Goal: Information Seeking & Learning: Learn about a topic

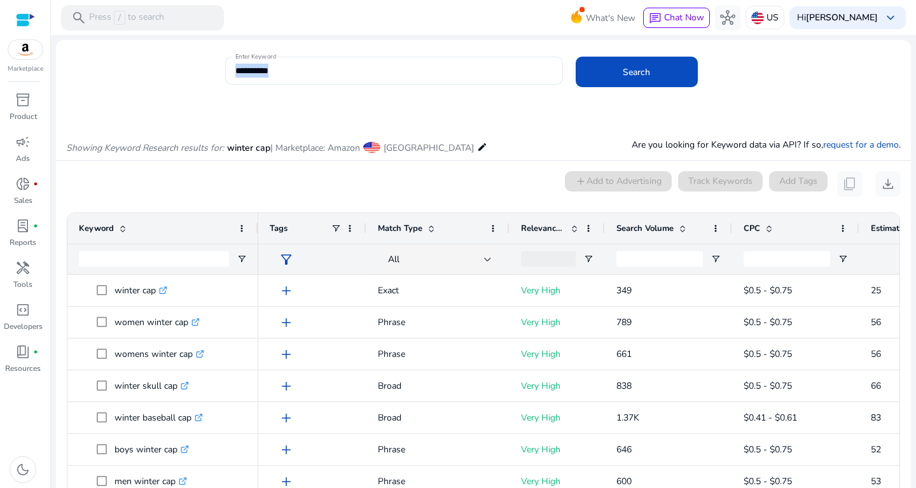
drag, startPoint x: 311, startPoint y: 85, endPoint x: 200, endPoint y: 81, distance: 111.4
click at [200, 81] on div "**********" at bounding box center [478, 77] width 845 height 41
click at [292, 71] on input "**********" at bounding box center [393, 71] width 317 height 14
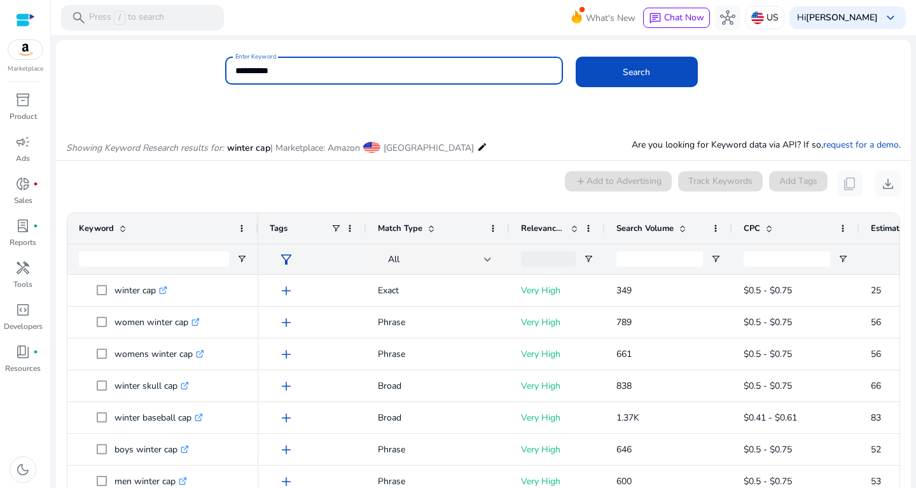
drag, startPoint x: 310, startPoint y: 73, endPoint x: 129, endPoint y: 78, distance: 182.1
click at [235, 78] on input "**********" at bounding box center [393, 71] width 317 height 14
paste input "**********"
type input "**********"
click at [576, 57] on button "Search" at bounding box center [637, 72] width 122 height 31
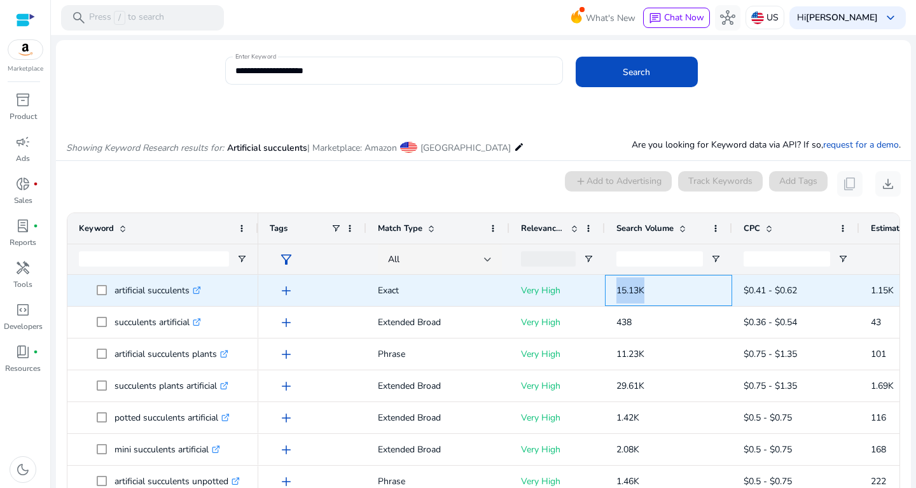
drag, startPoint x: 615, startPoint y: 286, endPoint x: 669, endPoint y: 282, distance: 54.3
click at [669, 282] on div "15.13K" at bounding box center [668, 290] width 127 height 31
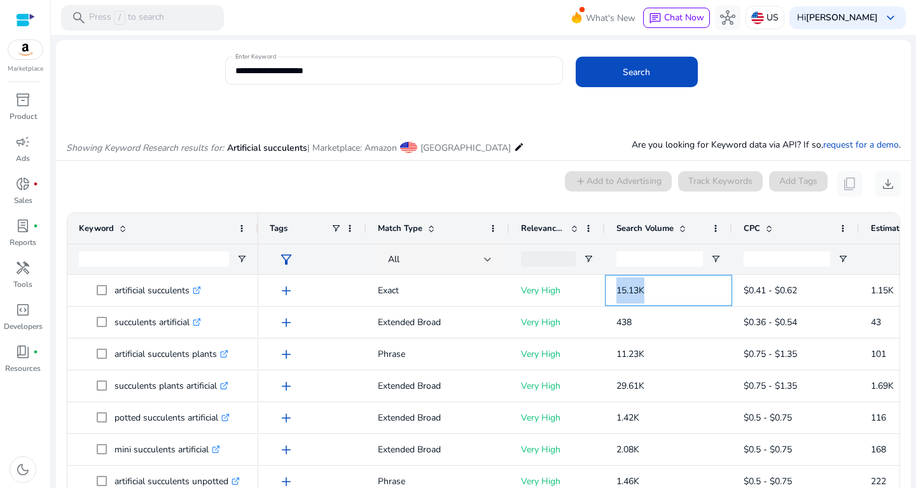
copy span "15.13K"
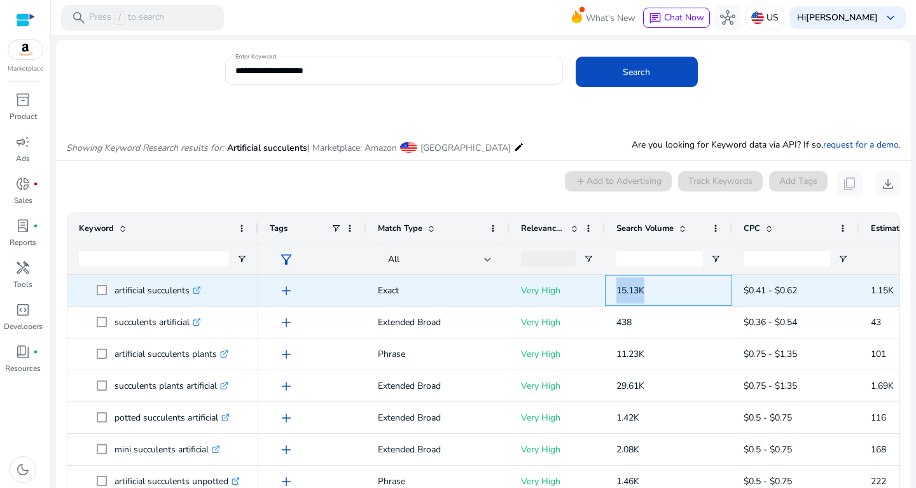
copy span "15.13K"
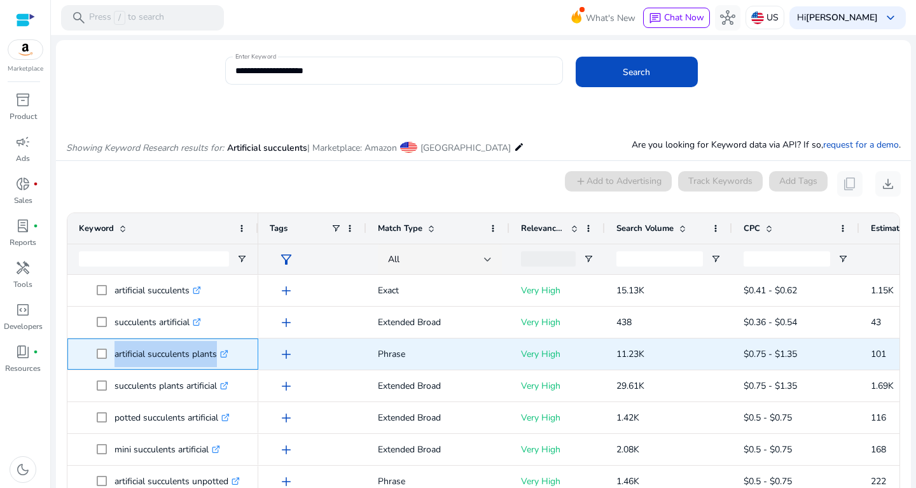
drag, startPoint x: 110, startPoint y: 349, endPoint x: 234, endPoint y: 363, distance: 124.9
click at [235, 363] on span "artificial succulents plants .st0{fill:#2c8af8}" at bounding box center [172, 354] width 150 height 26
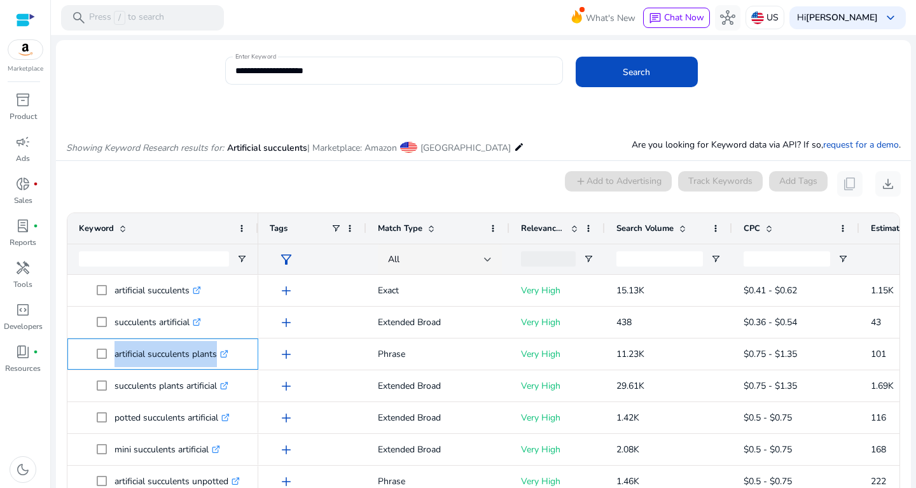
copy span "artificial succulents plants"
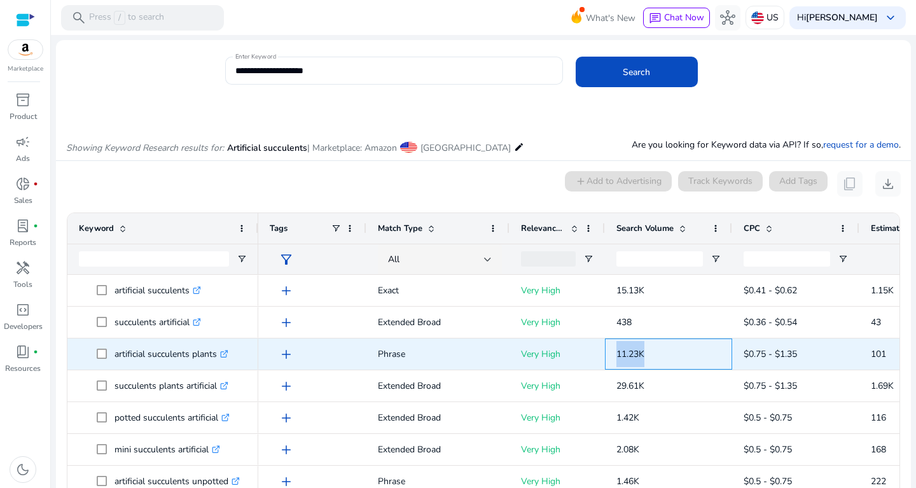
drag, startPoint x: 612, startPoint y: 352, endPoint x: 657, endPoint y: 356, distance: 45.3
click at [657, 356] on div "11.23K" at bounding box center [668, 353] width 127 height 31
copy span "11.23K"
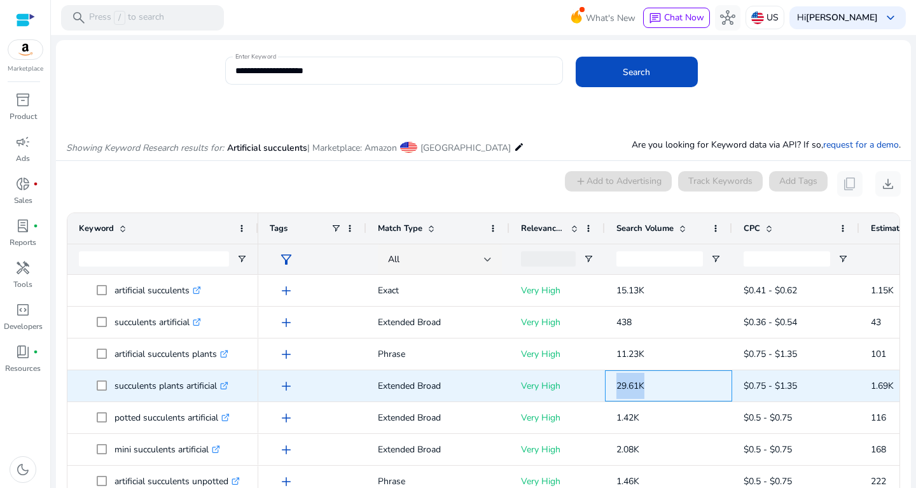
drag, startPoint x: 619, startPoint y: 393, endPoint x: 662, endPoint y: 387, distance: 43.6
click at [662, 387] on p "29.61K" at bounding box center [669, 386] width 104 height 26
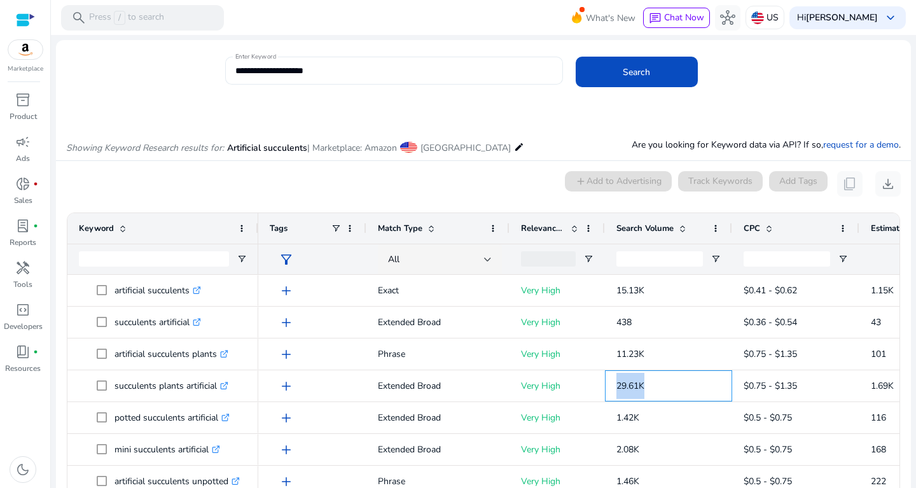
copy span "29.61K"
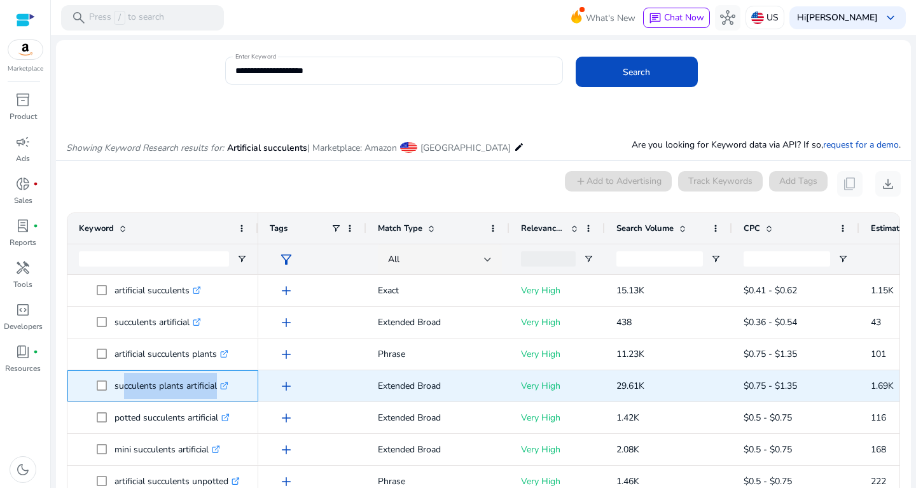
drag, startPoint x: 120, startPoint y: 382, endPoint x: 215, endPoint y: 386, distance: 95.5
click at [215, 386] on p "succulents plants artificial .st0{fill:#2c8af8}" at bounding box center [172, 386] width 114 height 26
click at [116, 385] on p "succulents plants artificial .st0{fill:#2c8af8}" at bounding box center [172, 386] width 114 height 26
drag, startPoint x: 115, startPoint y: 384, endPoint x: 223, endPoint y: 383, distance: 108.2
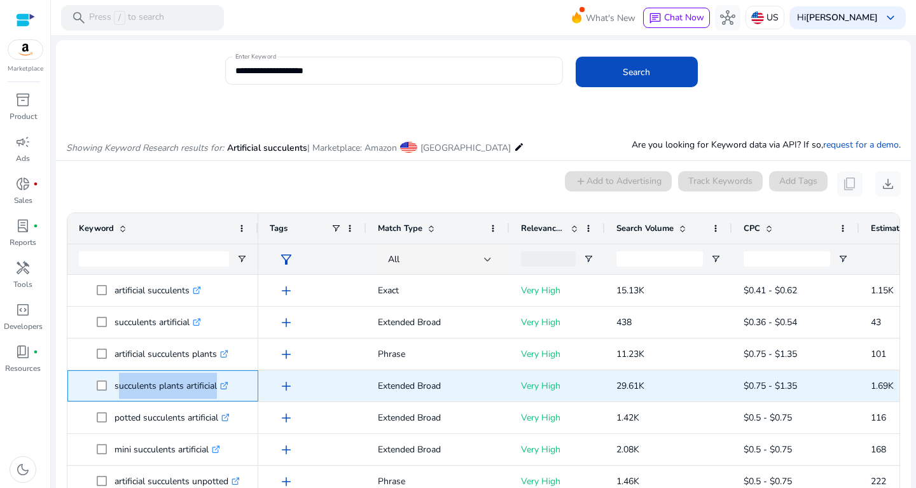
click at [223, 383] on p "succulents plants artificial .st0{fill:#2c8af8}" at bounding box center [172, 386] width 114 height 26
copy p "succulents plants artificial"
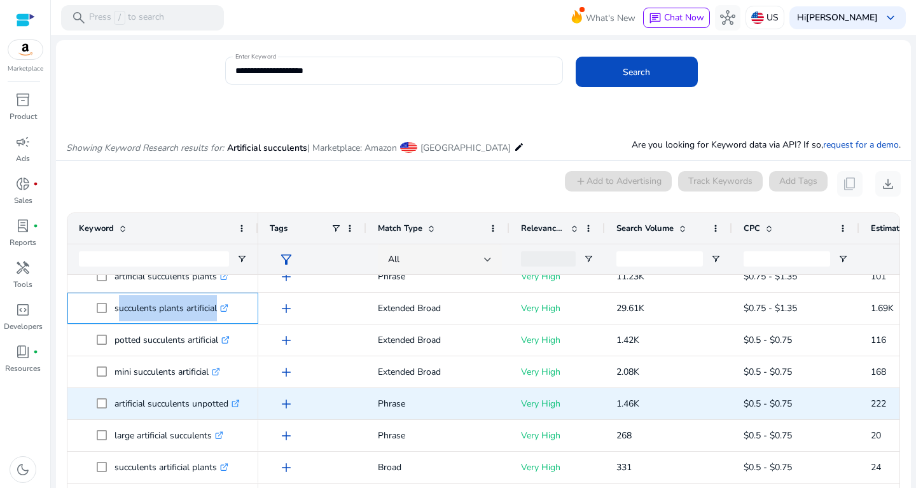
scroll to position [92, 0]
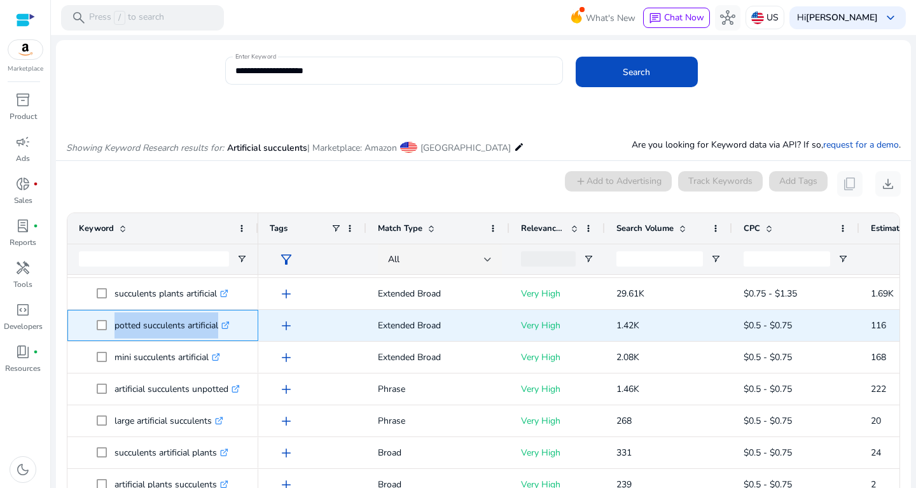
drag, startPoint x: 113, startPoint y: 322, endPoint x: 242, endPoint y: 318, distance: 129.9
click at [242, 318] on span "potted succulents artificial .st0{fill:#2c8af8}" at bounding box center [172, 325] width 150 height 26
copy span "potted succulents artificial .st0{fill:#2c8af8}"
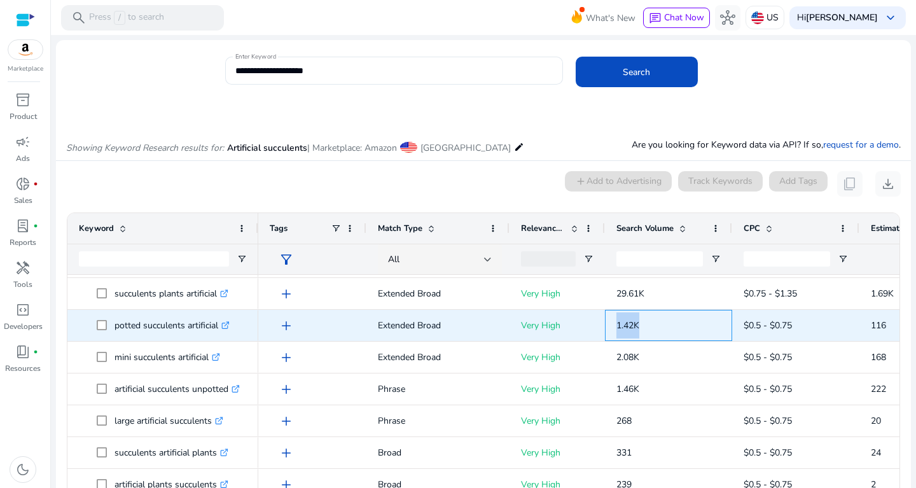
drag, startPoint x: 608, startPoint y: 326, endPoint x: 662, endPoint y: 324, distance: 53.5
click at [662, 324] on div "1.42K" at bounding box center [668, 325] width 127 height 31
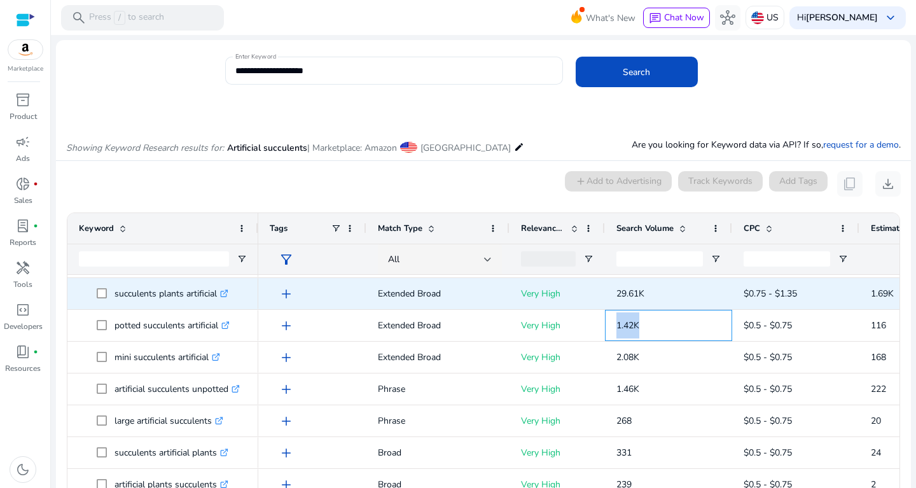
copy span "1.42K"
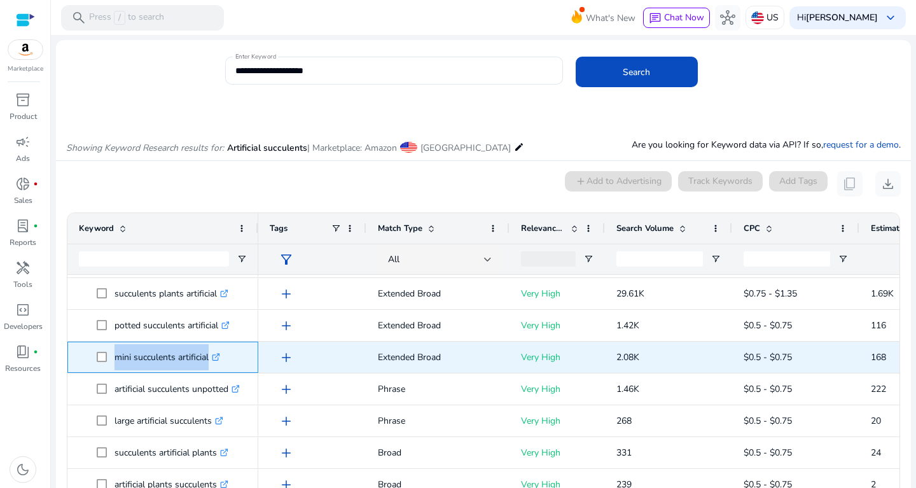
drag, startPoint x: 115, startPoint y: 355, endPoint x: 230, endPoint y: 355, distance: 115.2
click at [230, 355] on span "mini succulents artificial .st0{fill:#2c8af8}" at bounding box center [172, 357] width 150 height 26
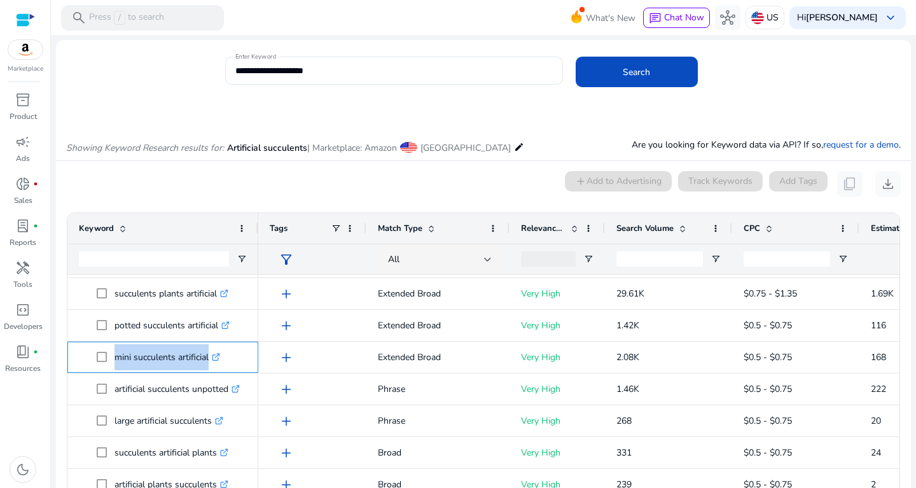
copy span "mini succulents artificial"
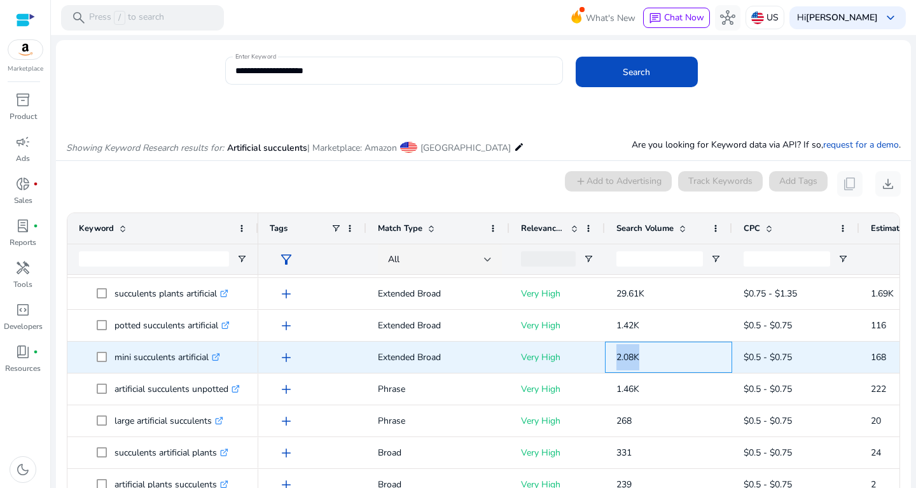
drag, startPoint x: 616, startPoint y: 353, endPoint x: 675, endPoint y: 353, distance: 59.2
click at [675, 353] on div "2.08K" at bounding box center [668, 357] width 127 height 31
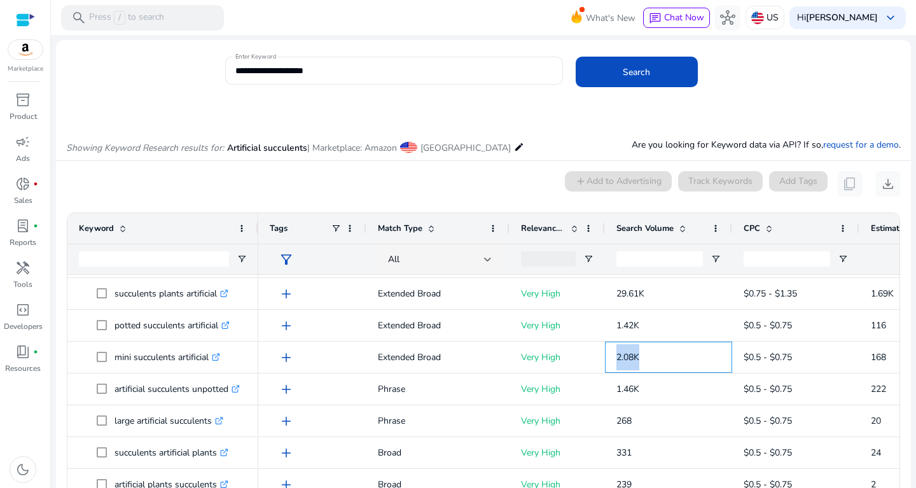
copy span "2.08K"
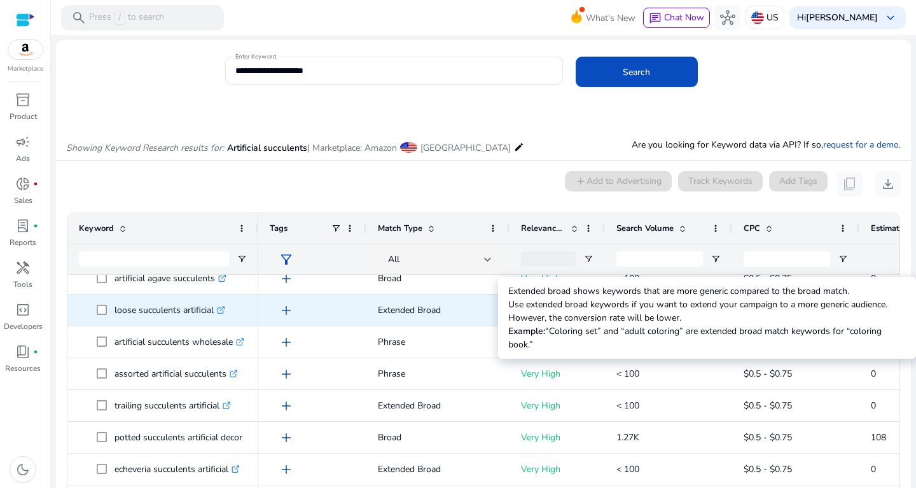
scroll to position [730, 0]
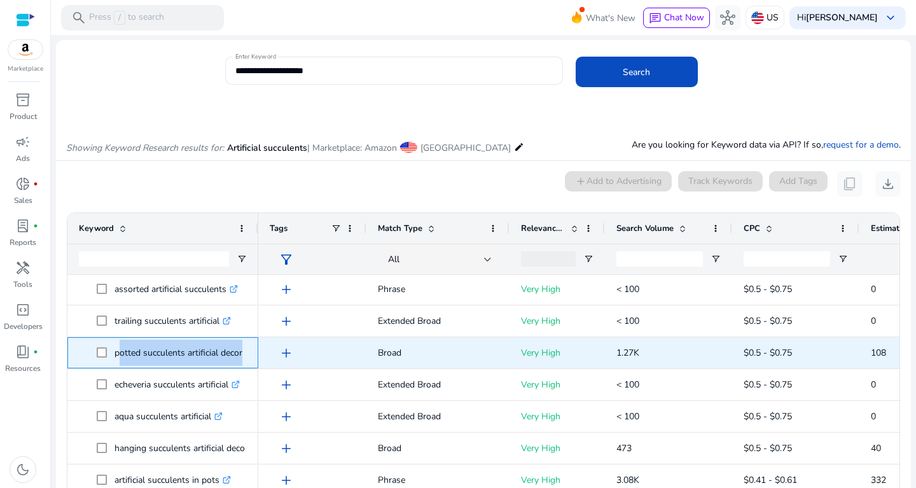
drag, startPoint x: 117, startPoint y: 351, endPoint x: 254, endPoint y: 352, distance: 136.8
click at [254, 352] on p "potted succulents artificial decor .st0{fill:#2c8af8}" at bounding box center [184, 353] width 139 height 26
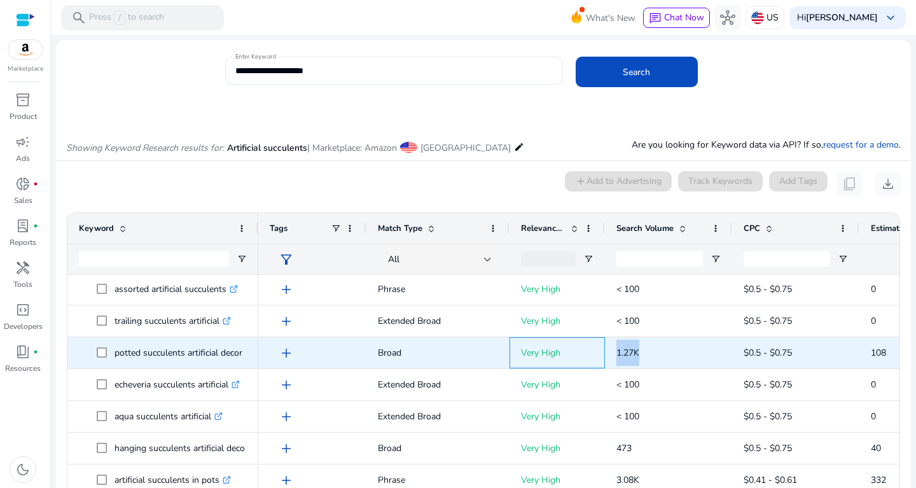
drag, startPoint x: 600, startPoint y: 348, endPoint x: 694, endPoint y: 359, distance: 94.2
click at [694, 359] on div "add Broad Very High 1.27K $0.5 - $0.75 108 8.60%" at bounding box center [686, 353] width 856 height 32
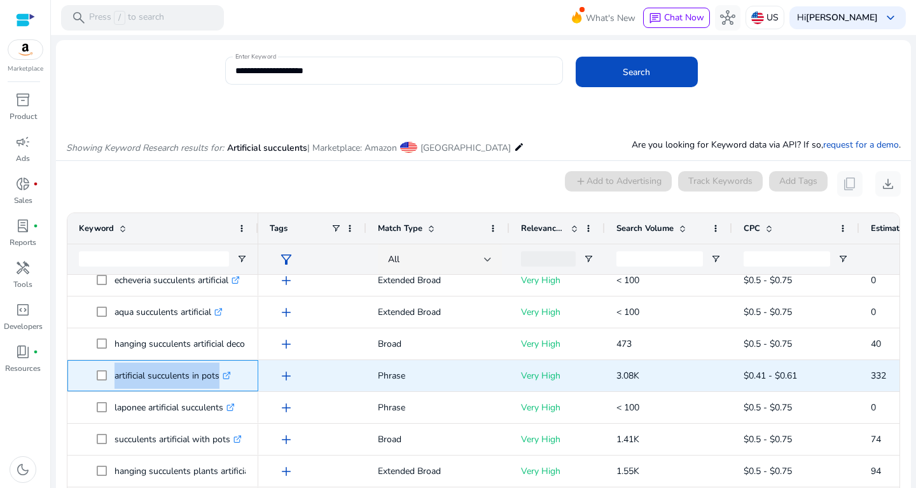
drag, startPoint x: 113, startPoint y: 372, endPoint x: 228, endPoint y: 373, distance: 115.2
click at [228, 373] on span "artificial succulents in pots .st0{fill:#2c8af8}" at bounding box center [172, 376] width 150 height 26
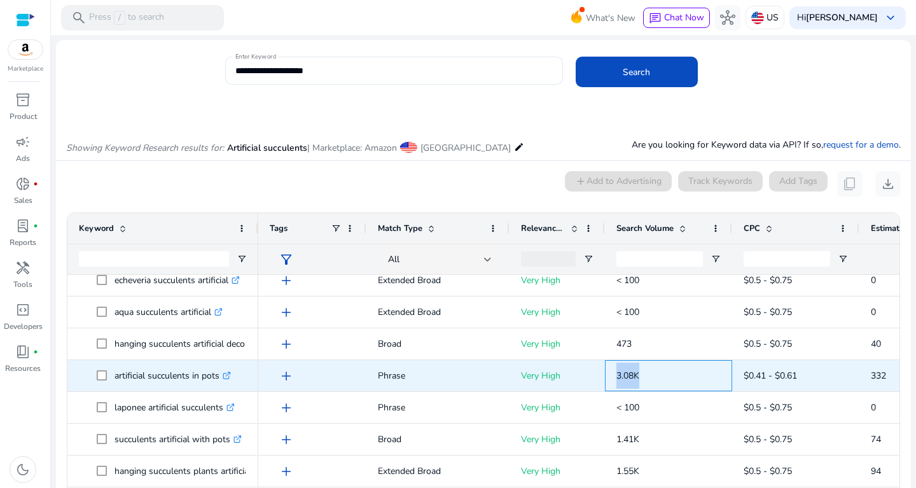
drag, startPoint x: 611, startPoint y: 372, endPoint x: 659, endPoint y: 383, distance: 49.5
click at [659, 383] on div "3.08K" at bounding box center [668, 375] width 127 height 31
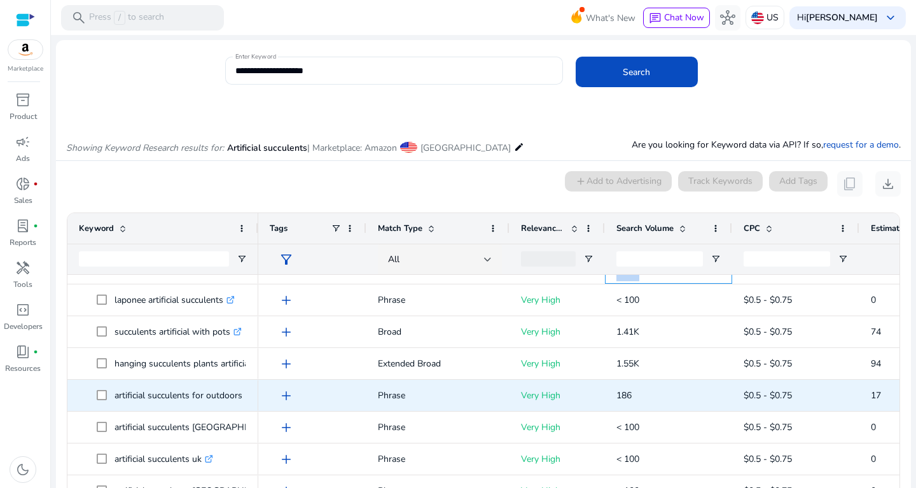
scroll to position [1009, 0]
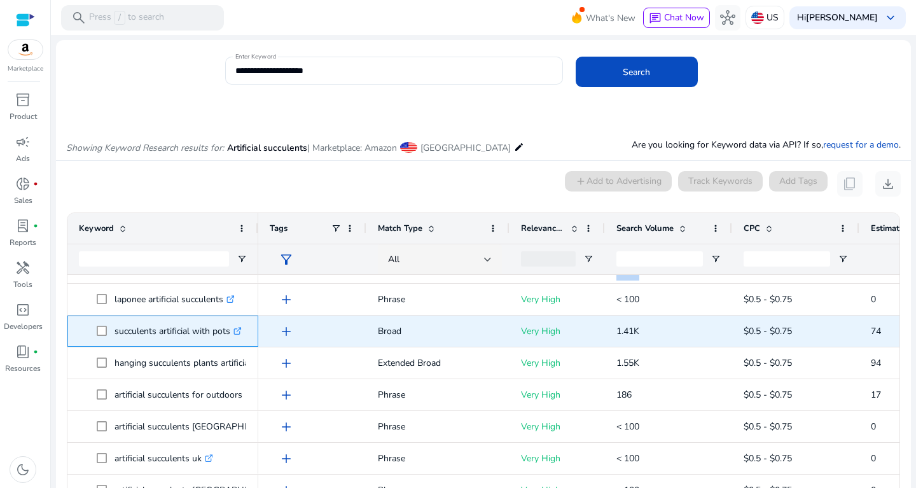
drag, startPoint x: 113, startPoint y: 330, endPoint x: 231, endPoint y: 330, distance: 117.7
click at [231, 330] on span "succulents artificial with pots .st0{fill:#2c8af8}" at bounding box center [172, 331] width 150 height 26
drag, startPoint x: 615, startPoint y: 330, endPoint x: 669, endPoint y: 330, distance: 53.4
click at [669, 330] on div "1.41K" at bounding box center [668, 331] width 127 height 31
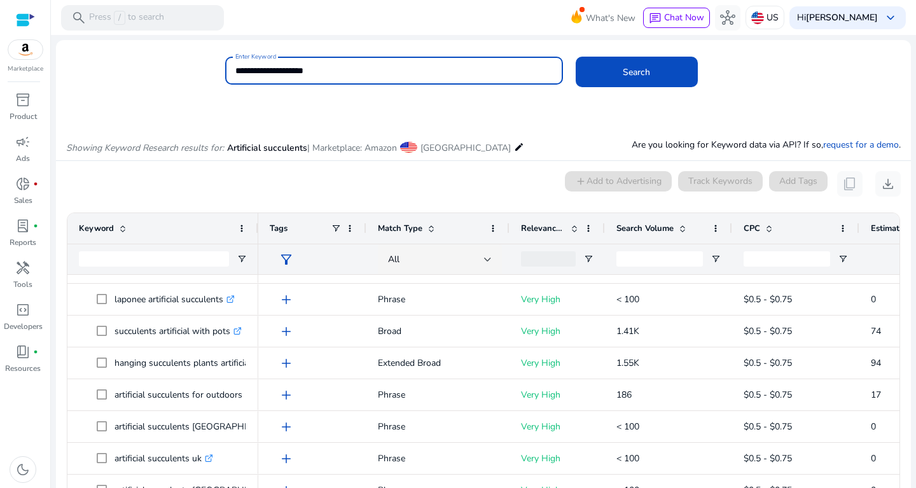
drag, startPoint x: 326, startPoint y: 69, endPoint x: 130, endPoint y: 74, distance: 196.7
click at [235, 74] on input "**********" at bounding box center [393, 71] width 317 height 14
click at [576, 57] on button "Search" at bounding box center [637, 72] width 122 height 31
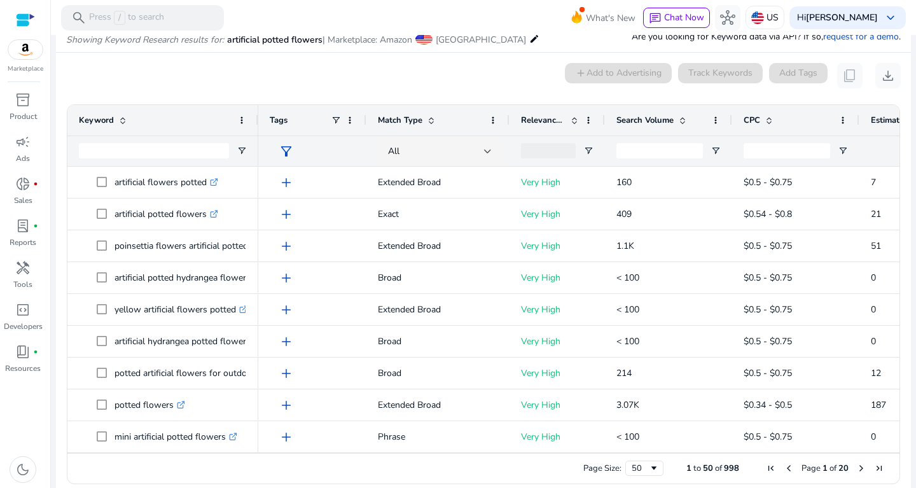
scroll to position [0, 0]
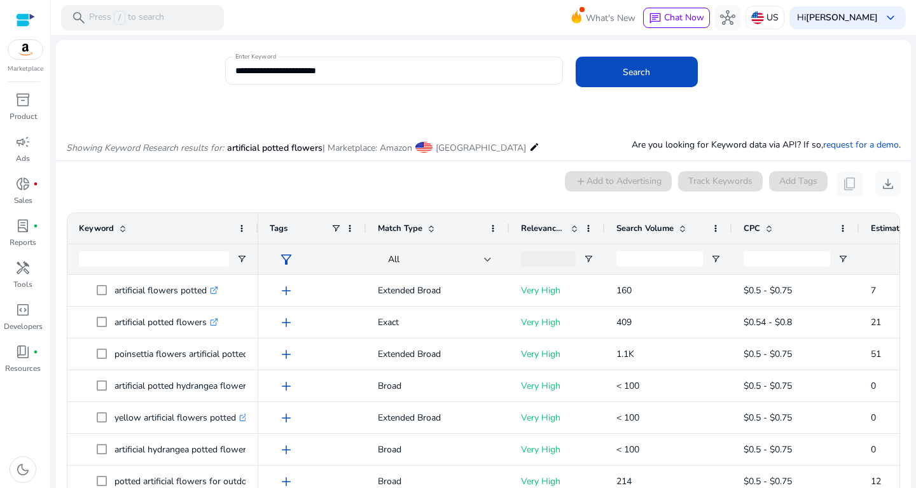
drag, startPoint x: 344, startPoint y: 81, endPoint x: 191, endPoint y: 83, distance: 152.7
click at [191, 82] on div "**********" at bounding box center [478, 77] width 845 height 41
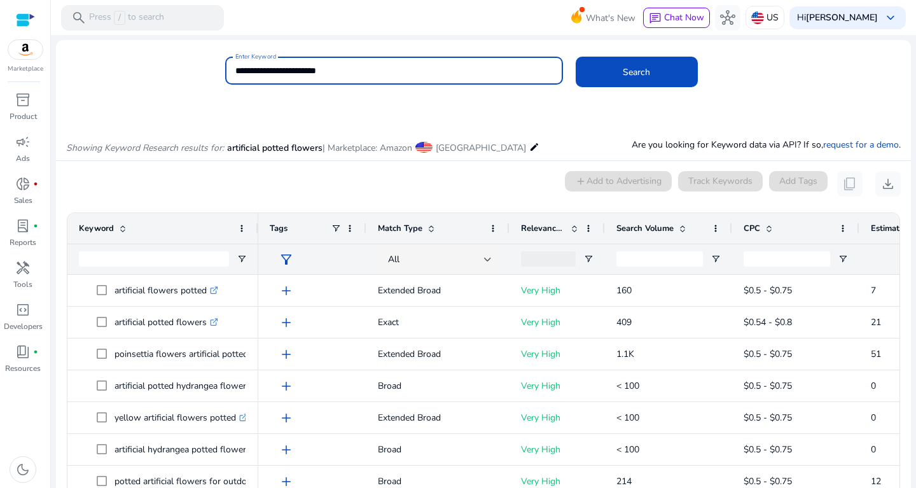
drag, startPoint x: 345, startPoint y: 67, endPoint x: 152, endPoint y: 81, distance: 194.0
click at [235, 78] on input "**********" at bounding box center [393, 71] width 317 height 14
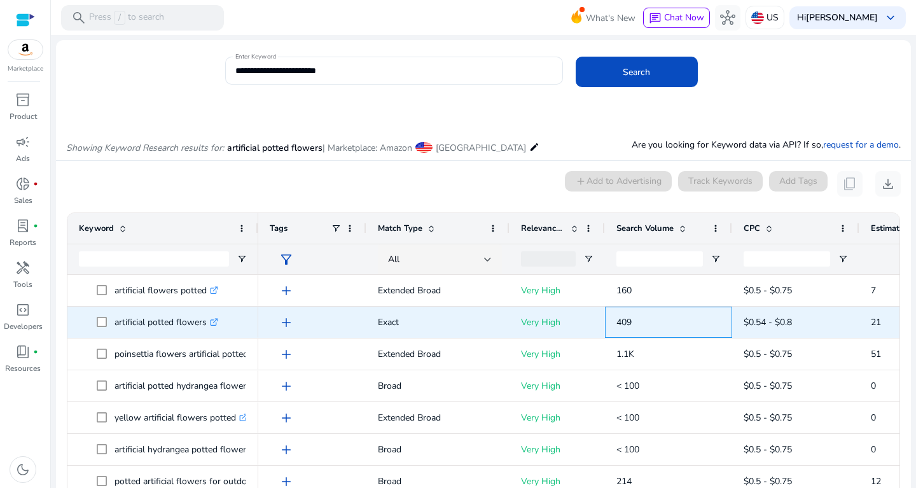
drag, startPoint x: 606, startPoint y: 313, endPoint x: 675, endPoint y: 319, distance: 69.6
click at [675, 319] on div "409" at bounding box center [668, 322] width 127 height 31
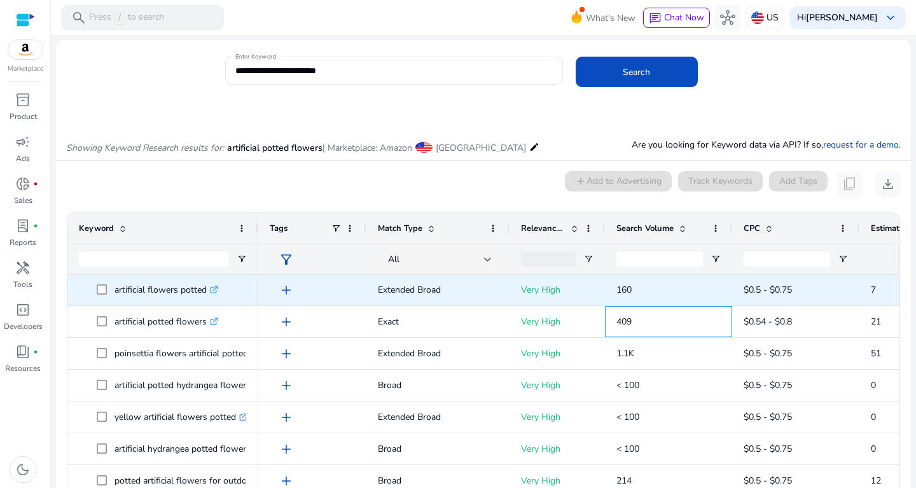
scroll to position [1, 0]
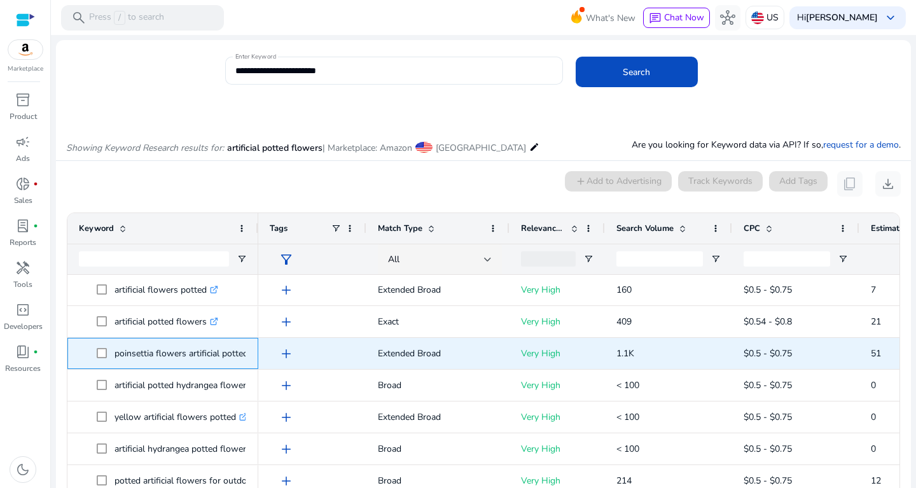
drag, startPoint x: 115, startPoint y: 350, endPoint x: 269, endPoint y: 362, distance: 155.1
click at [246, 361] on span "poinsettia flowers artificial potted .st0{fill:#2c8af8}" at bounding box center [180, 353] width 131 height 26
click at [221, 346] on p "poinsettia flowers artificial potted .st0{fill:#2c8af8}" at bounding box center [187, 353] width 145 height 26
drag, startPoint x: 113, startPoint y: 349, endPoint x: 246, endPoint y: 355, distance: 133.1
click at [246, 355] on span "poinsettia flowers artificial potted .st0{fill:#2c8af8}" at bounding box center [172, 353] width 150 height 26
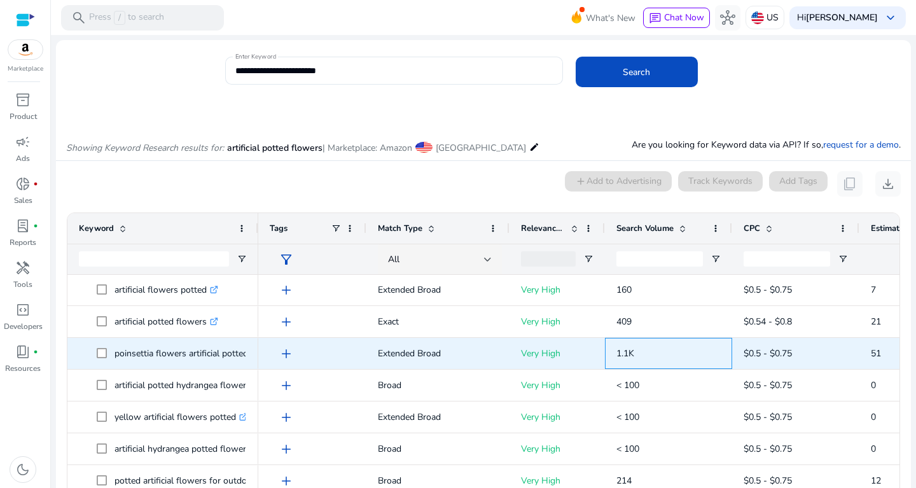
drag, startPoint x: 615, startPoint y: 350, endPoint x: 661, endPoint y: 352, distance: 45.9
click at [661, 352] on div "1.1K" at bounding box center [668, 353] width 127 height 31
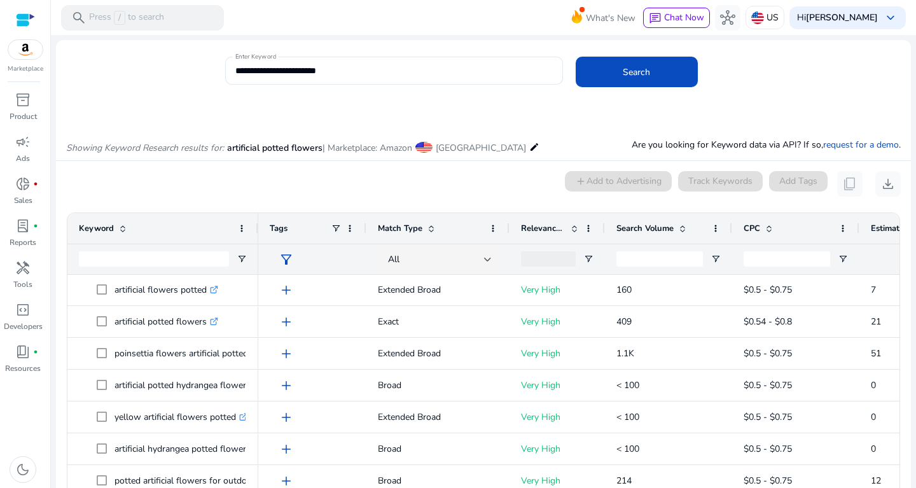
click at [683, 230] on span at bounding box center [683, 228] width 10 height 10
click at [681, 230] on span at bounding box center [683, 228] width 10 height 10
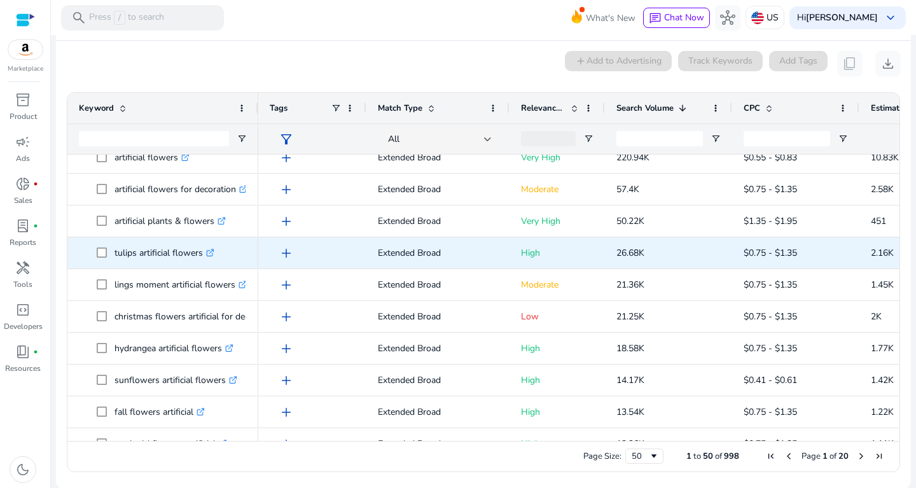
scroll to position [13, 0]
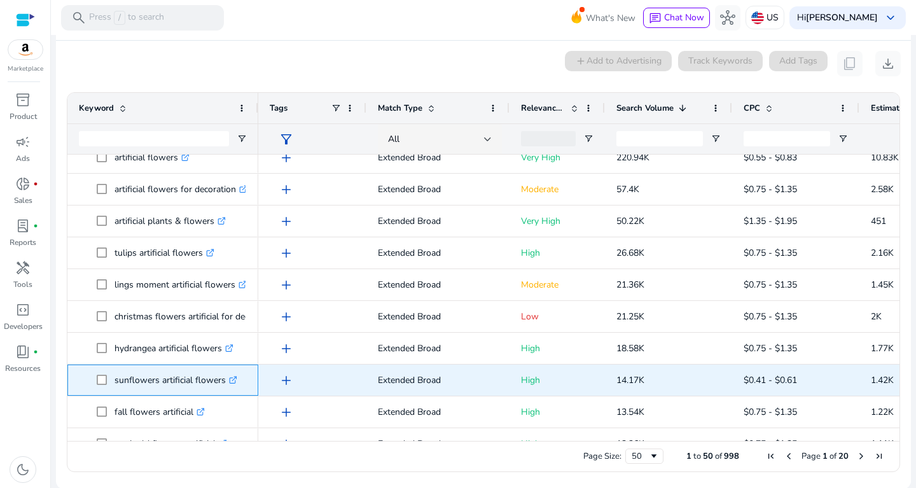
drag, startPoint x: 113, startPoint y: 377, endPoint x: 260, endPoint y: 379, distance: 147.0
click at [247, 379] on span "sunflowers artificial flowers .st0{fill:#2c8af8}" at bounding box center [163, 380] width 168 height 26
click at [193, 374] on p "sunflowers artificial flowers .st0{fill:#2c8af8}" at bounding box center [176, 380] width 123 height 26
drag, startPoint x: 115, startPoint y: 377, endPoint x: 233, endPoint y: 383, distance: 118.5
click at [233, 383] on p "sunflowers artificial flowers .st0{fill:#2c8af8}" at bounding box center [176, 380] width 123 height 26
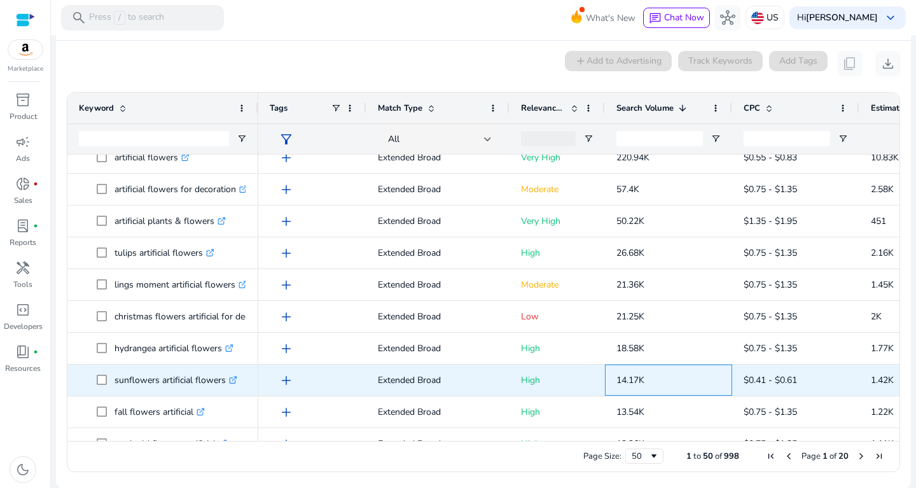
drag, startPoint x: 615, startPoint y: 369, endPoint x: 680, endPoint y: 379, distance: 66.3
click at [680, 379] on div "14.17K" at bounding box center [668, 380] width 127 height 31
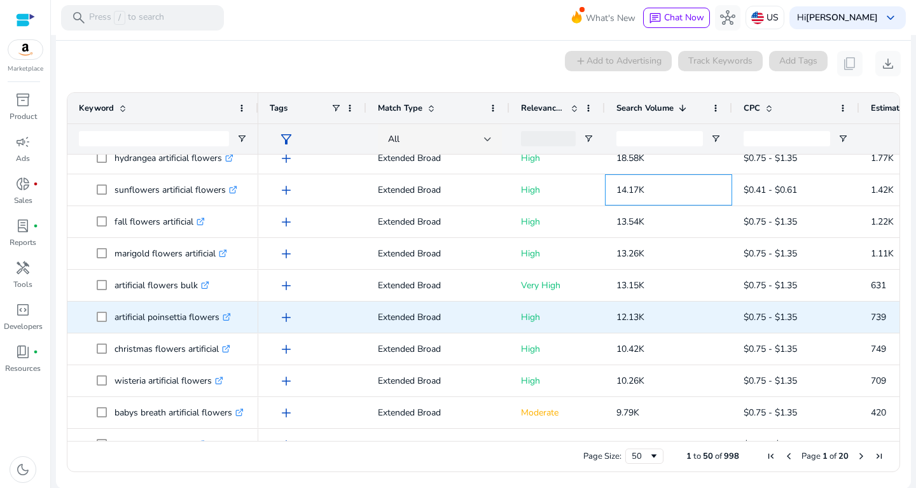
scroll to position [204, 0]
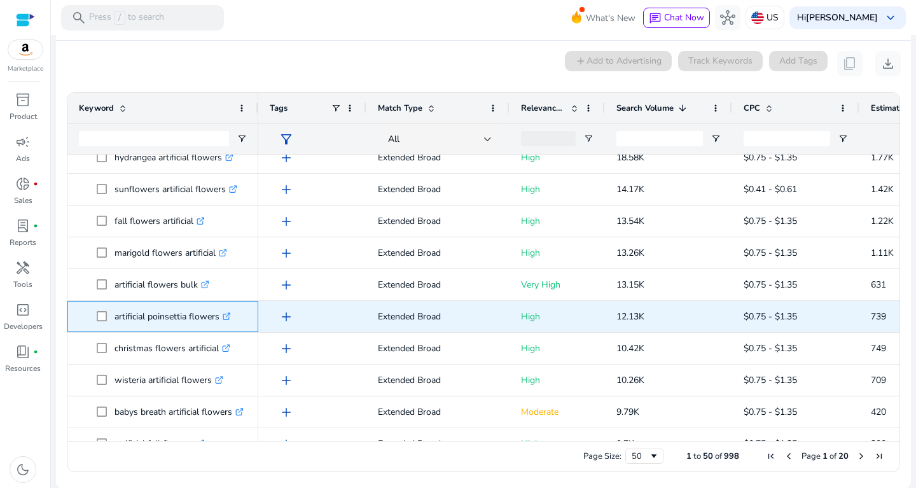
drag, startPoint x: 115, startPoint y: 313, endPoint x: 217, endPoint y: 319, distance: 102.6
click at [217, 319] on span "artificial poinsettia flowers .st0{fill:#2c8af8}" at bounding box center [172, 316] width 150 height 26
click at [220, 317] on p "artificial poinsettia flowers .st0{fill:#2c8af8}" at bounding box center [173, 316] width 116 height 26
drag, startPoint x: 220, startPoint y: 317, endPoint x: 114, endPoint y: 319, distance: 105.6
click at [115, 319] on span "artificial poinsettia flowers .st0{fill:#2c8af8}" at bounding box center [176, 316] width 123 height 26
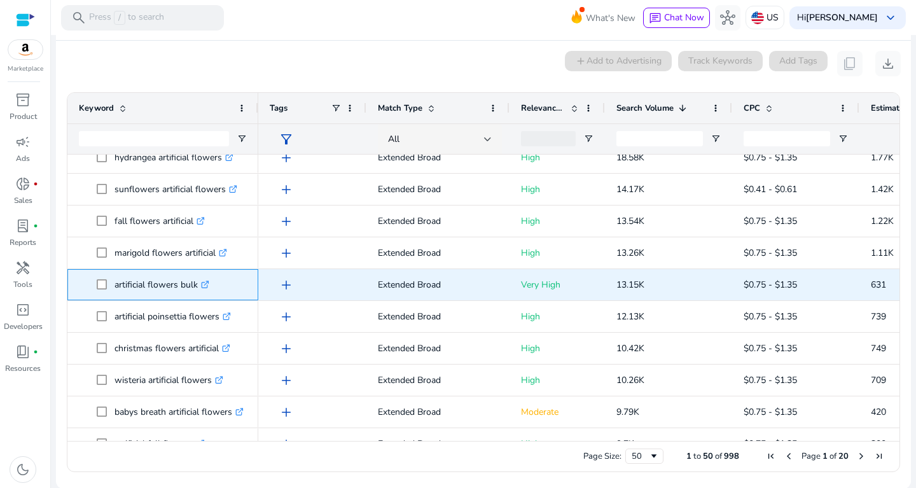
click at [129, 289] on p "artificial flowers bulk .st0{fill:#2c8af8}" at bounding box center [162, 285] width 95 height 26
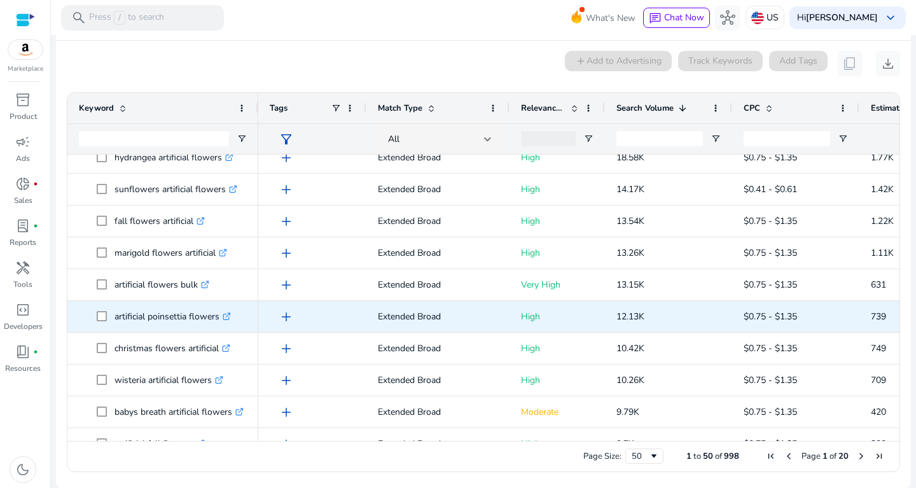
click at [134, 312] on p "artificial poinsettia flowers .st0{fill:#2c8af8}" at bounding box center [173, 316] width 116 height 26
click at [123, 316] on p "artificial poinsettia flowers .st0{fill:#2c8af8}" at bounding box center [173, 316] width 116 height 26
drag, startPoint x: 115, startPoint y: 316, endPoint x: 233, endPoint y: 324, distance: 118.6
click at [233, 324] on span "artificial poinsettia flowers .st0{fill:#2c8af8}" at bounding box center [172, 316] width 150 height 26
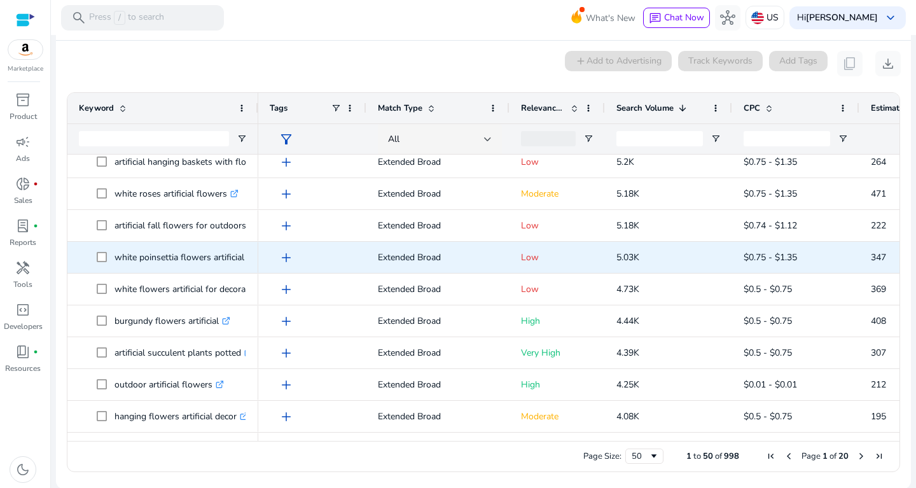
scroll to position [716, 0]
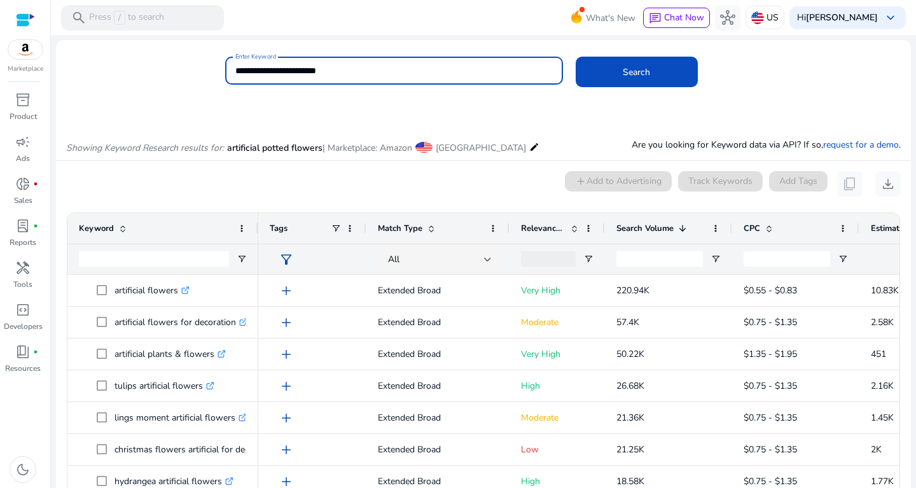
drag, startPoint x: 334, startPoint y: 71, endPoint x: 151, endPoint y: 61, distance: 183.5
click at [235, 64] on input "**********" at bounding box center [393, 71] width 317 height 14
click at [576, 57] on button "Search" at bounding box center [637, 72] width 122 height 31
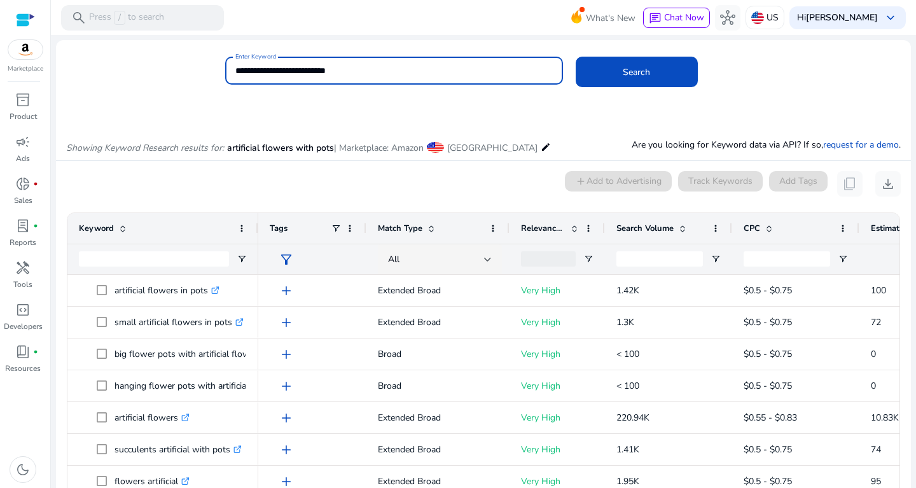
drag, startPoint x: 350, startPoint y: 77, endPoint x: 157, endPoint y: 67, distance: 193.7
click at [235, 67] on input "**********" at bounding box center [393, 71] width 317 height 14
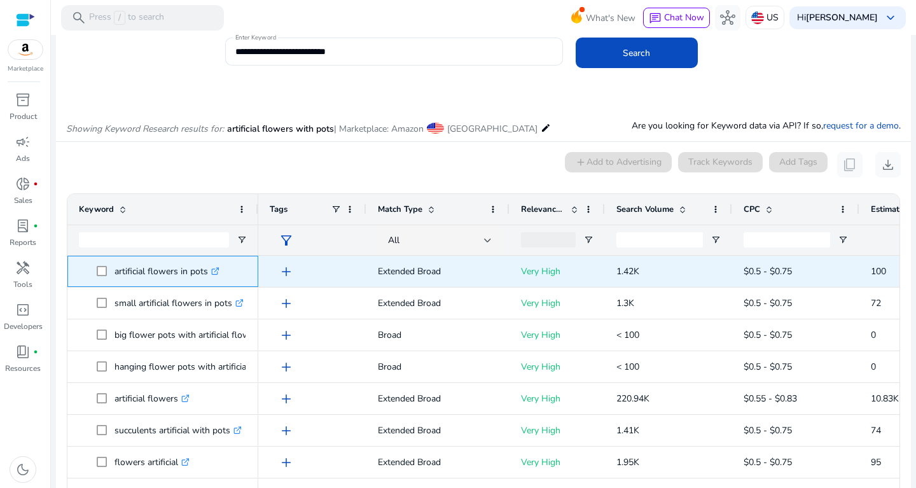
drag, startPoint x: 116, startPoint y: 268, endPoint x: 213, endPoint y: 269, distance: 97.4
click at [213, 269] on p "artificial flowers in pots .st0{fill:#2c8af8}" at bounding box center [167, 271] width 105 height 26
drag, startPoint x: 603, startPoint y: 274, endPoint x: 657, endPoint y: 269, distance: 54.3
click at [657, 269] on div "add Extended Broad Very High 1.42K $0.5 - $0.75 100 7.10%" at bounding box center [686, 272] width 856 height 32
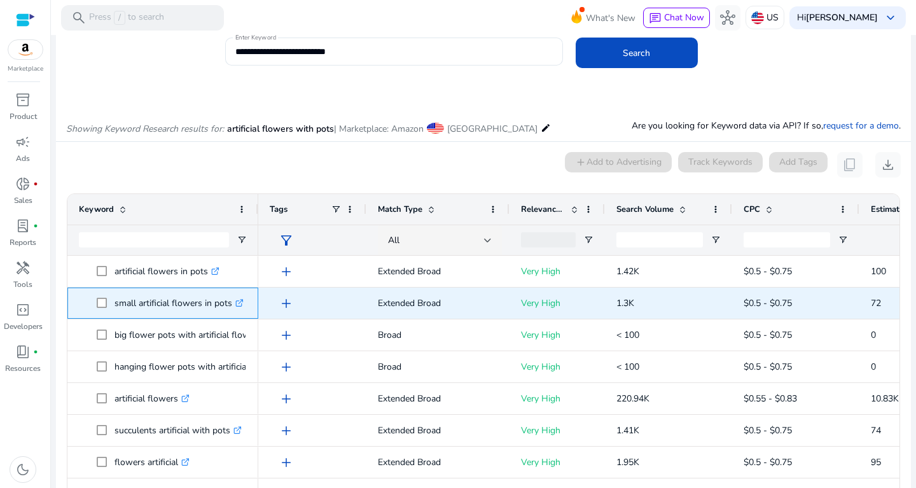
drag, startPoint x: 115, startPoint y: 302, endPoint x: 237, endPoint y: 306, distance: 122.2
click at [237, 306] on p "small artificial flowers in pots .st0{fill:#2c8af8}" at bounding box center [179, 303] width 129 height 26
drag, startPoint x: 611, startPoint y: 305, endPoint x: 645, endPoint y: 304, distance: 33.7
click at [645, 304] on div "1.3K" at bounding box center [668, 303] width 127 height 31
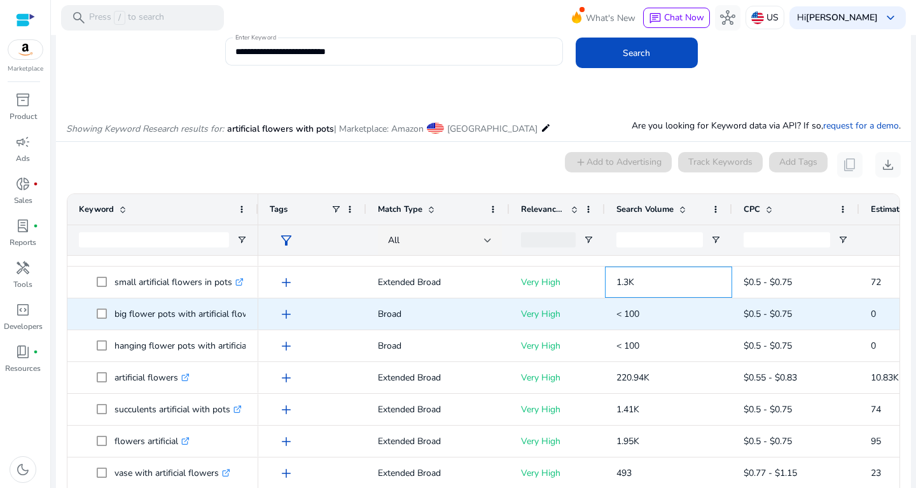
scroll to position [22, 0]
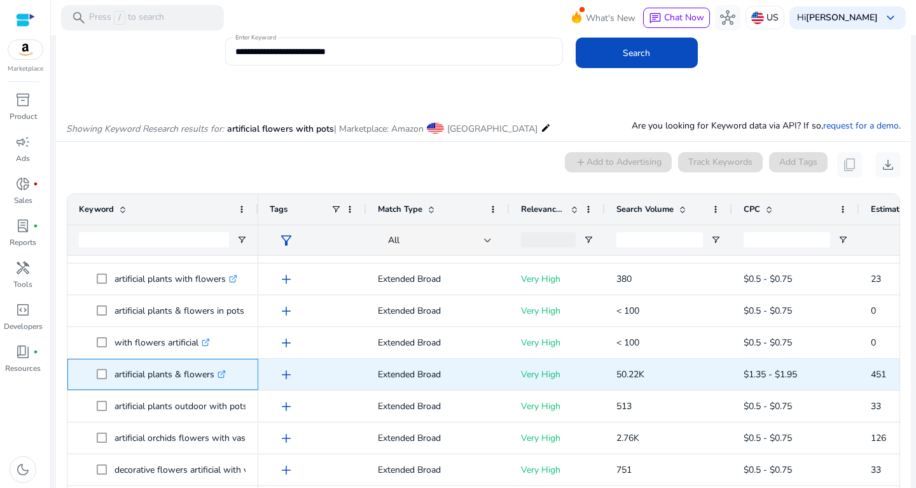
drag, startPoint x: 117, startPoint y: 373, endPoint x: 235, endPoint y: 375, distance: 118.4
click at [235, 375] on span "artificial plants & flowers .st0{fill:#2c8af8}" at bounding box center [172, 374] width 150 height 26
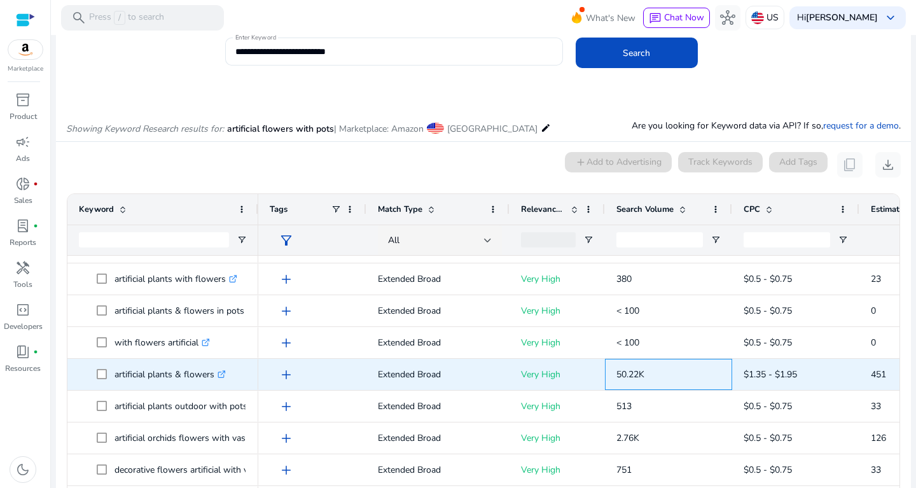
drag, startPoint x: 615, startPoint y: 373, endPoint x: 655, endPoint y: 375, distance: 39.5
click at [655, 375] on div "50.22K" at bounding box center [668, 374] width 127 height 31
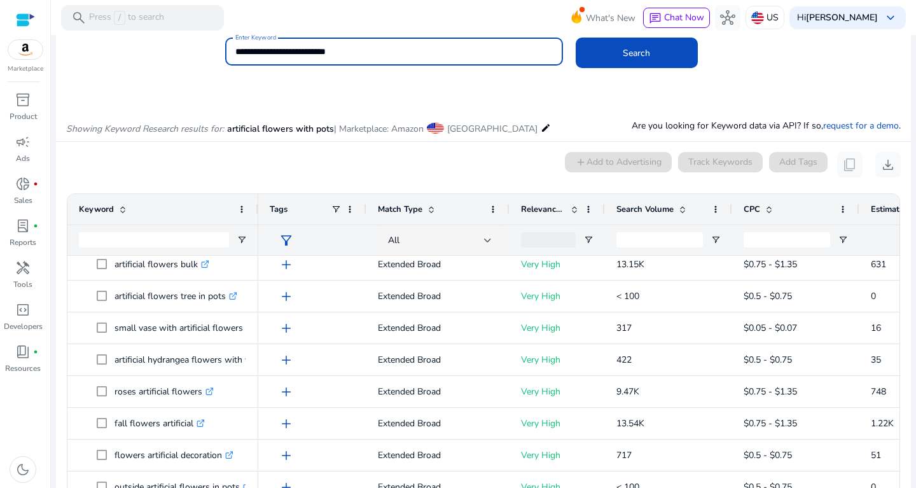
drag, startPoint x: 347, startPoint y: 55, endPoint x: 160, endPoint y: 45, distance: 188.0
click at [235, 45] on input "**********" at bounding box center [393, 52] width 317 height 14
type input "*"
type input "**********"
click at [576, 38] on button "Search" at bounding box center [637, 53] width 122 height 31
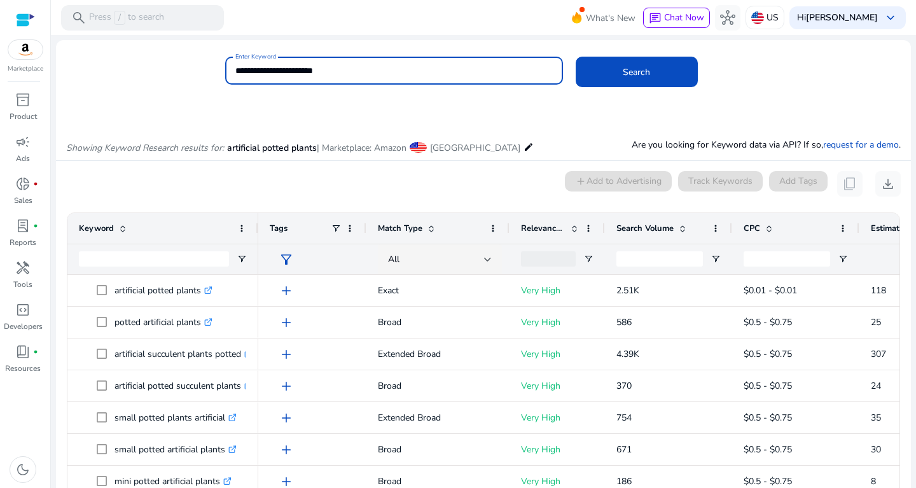
drag, startPoint x: 346, startPoint y: 66, endPoint x: 201, endPoint y: 88, distance: 146.8
click at [235, 78] on input "**********" at bounding box center [393, 71] width 317 height 14
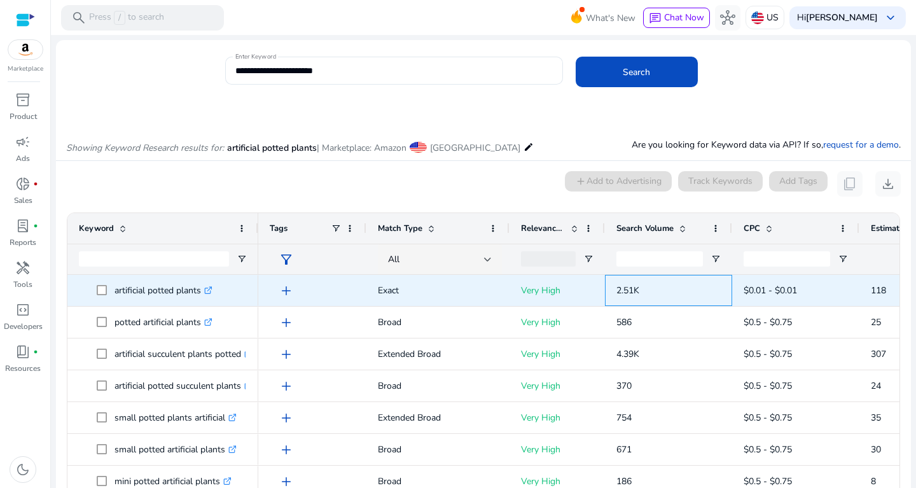
drag, startPoint x: 613, startPoint y: 288, endPoint x: 682, endPoint y: 288, distance: 69.4
click at [682, 288] on div "2.51K" at bounding box center [668, 290] width 127 height 31
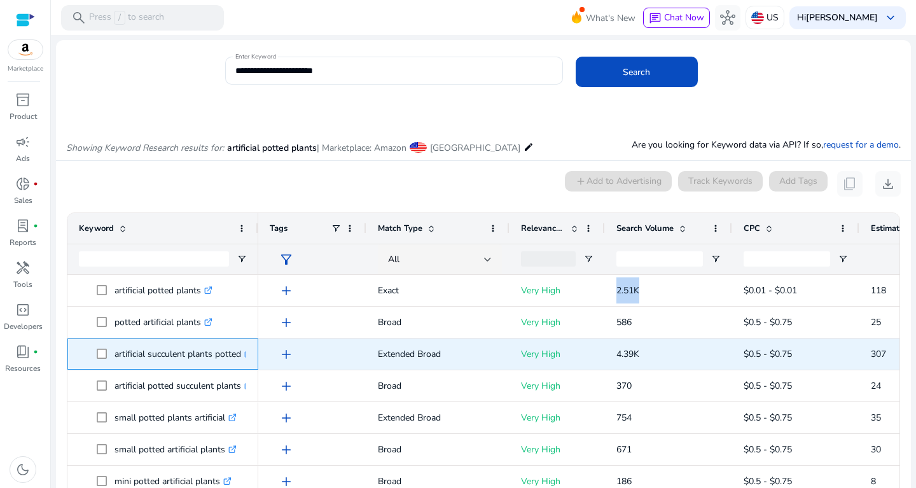
drag, startPoint x: 113, startPoint y: 351, endPoint x: 242, endPoint y: 349, distance: 129.2
click at [242, 349] on span "artificial succulent plants potted .st0{fill:#2c8af8}" at bounding box center [172, 354] width 150 height 26
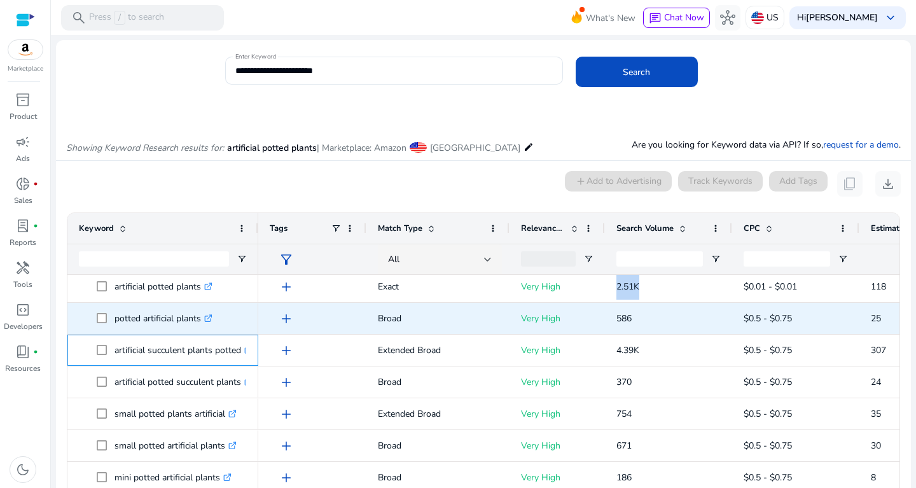
scroll to position [4, 0]
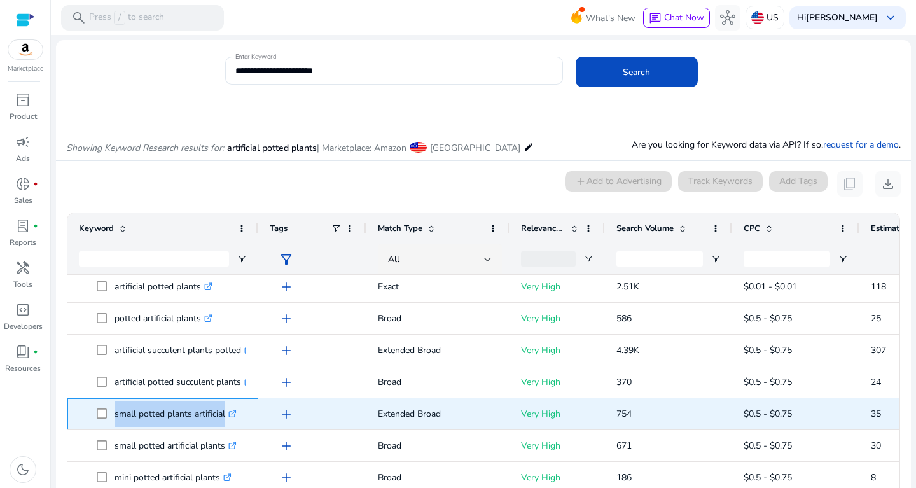
drag, startPoint x: 109, startPoint y: 408, endPoint x: 233, endPoint y: 413, distance: 123.5
click at [233, 413] on span "small potted plants artificial .st0{fill:#2c8af8}" at bounding box center [172, 414] width 150 height 26
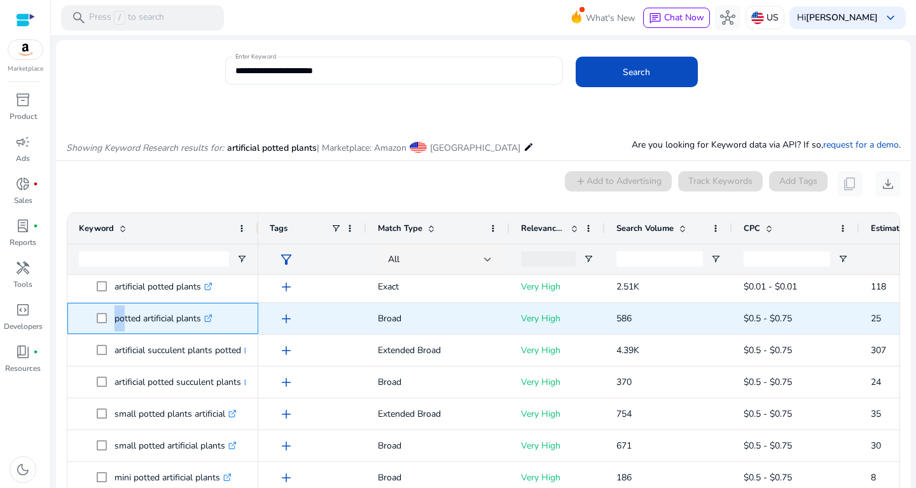
drag, startPoint x: 118, startPoint y: 314, endPoint x: 235, endPoint y: 321, distance: 116.6
click at [219, 321] on span "potted artificial plants .st0{fill:#2c8af8}" at bounding box center [167, 318] width 104 height 26
click at [171, 321] on p "potted artificial plants .st0{fill:#2c8af8}" at bounding box center [164, 318] width 98 height 26
drag, startPoint x: 113, startPoint y: 316, endPoint x: 202, endPoint y: 321, distance: 89.3
click at [202, 321] on span "potted artificial plants .st0{fill:#2c8af8}" at bounding box center [172, 318] width 150 height 26
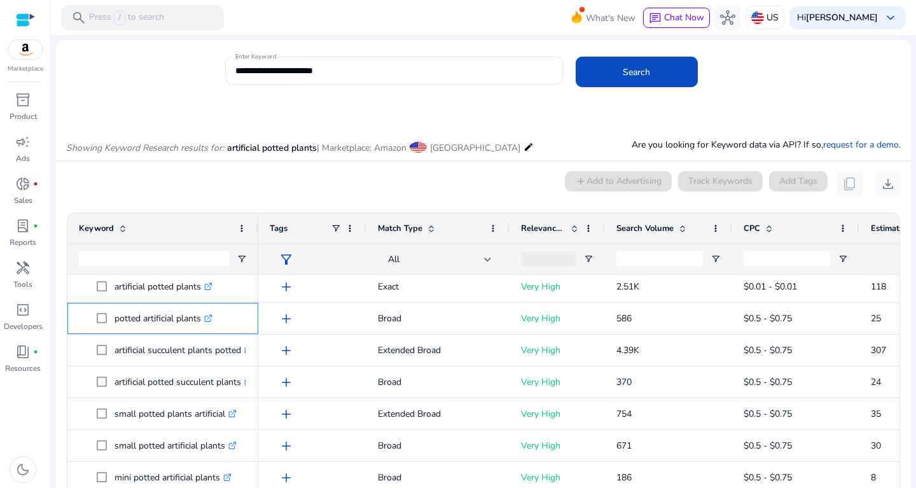
copy span "potted artificial plants"
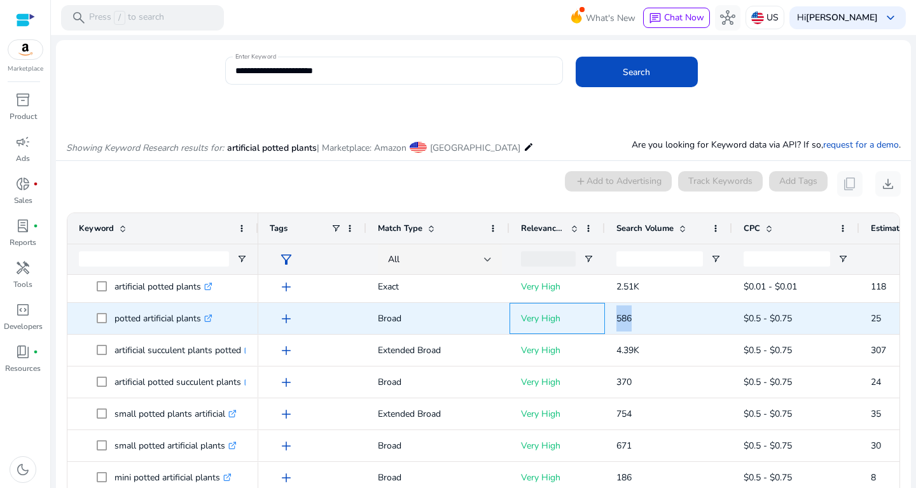
drag, startPoint x: 598, startPoint y: 321, endPoint x: 662, endPoint y: 323, distance: 64.3
click at [662, 323] on div "add Broad Very High 586 $0.5 - $0.75 25 4.40%" at bounding box center [686, 319] width 856 height 32
copy div "586"
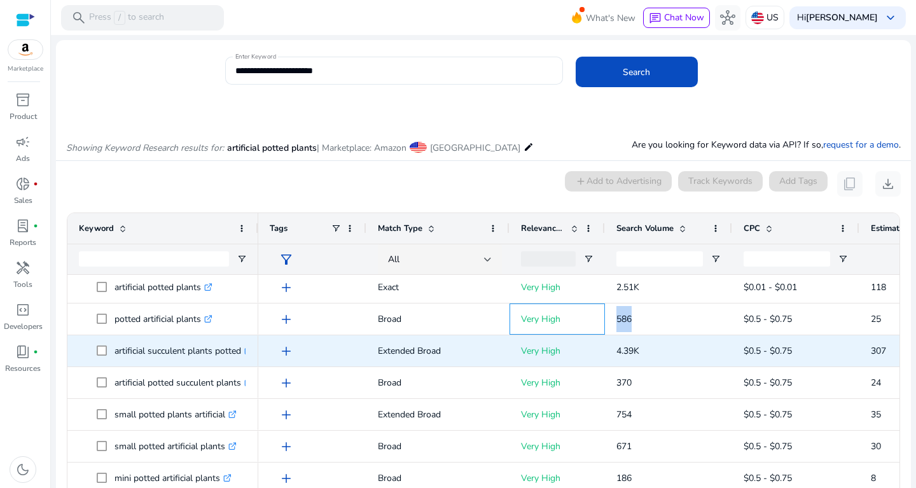
scroll to position [3, 0]
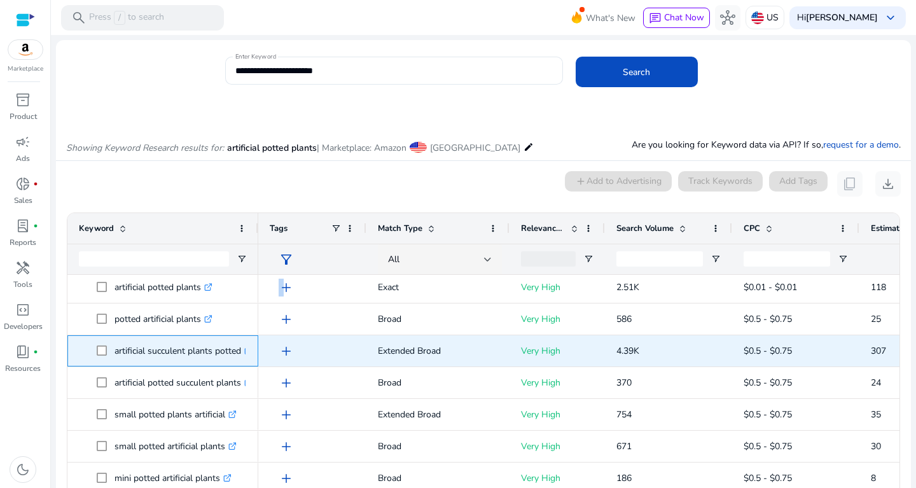
drag, startPoint x: 112, startPoint y: 347, endPoint x: 269, endPoint y: 353, distance: 157.3
click at [247, 352] on span "artificial succulent plants potted .st0{fill:#2c8af8}" at bounding box center [163, 351] width 168 height 26
click at [246, 346] on span "artificial succulent plants potted .st0{fill:#2c8af8}" at bounding box center [172, 351] width 150 height 26
drag, startPoint x: 223, startPoint y: 351, endPoint x: 128, endPoint y: 353, distance: 94.8
click at [128, 352] on span "artificial succulent plants potted .st0{fill:#2c8af8}" at bounding box center [172, 351] width 150 height 26
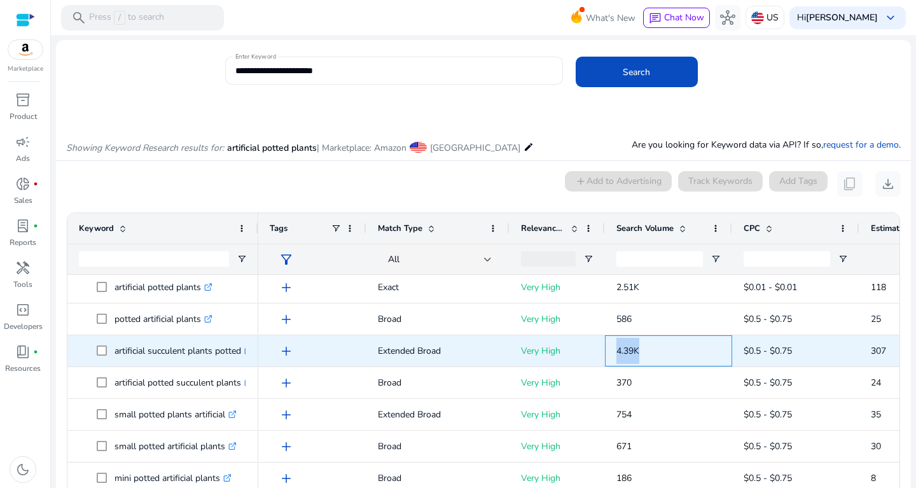
drag, startPoint x: 615, startPoint y: 349, endPoint x: 658, endPoint y: 350, distance: 42.6
click at [658, 350] on div "4.39K" at bounding box center [668, 350] width 127 height 31
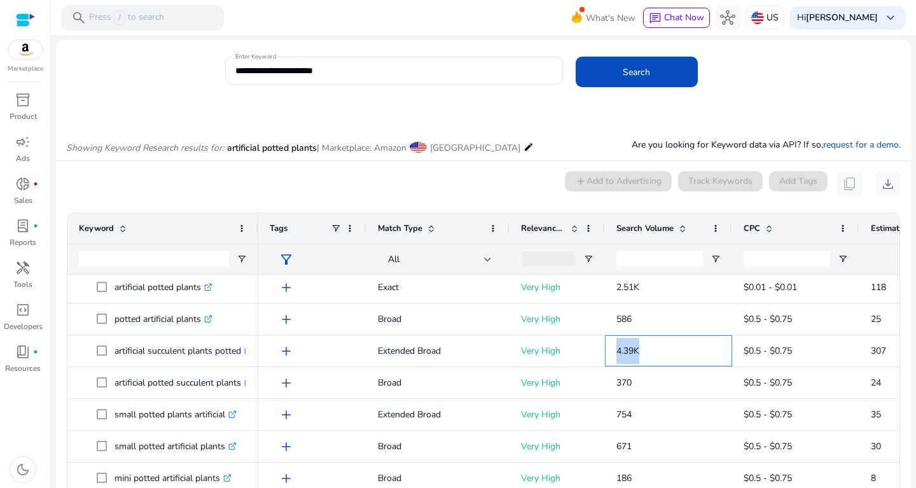
copy span "4.39K"
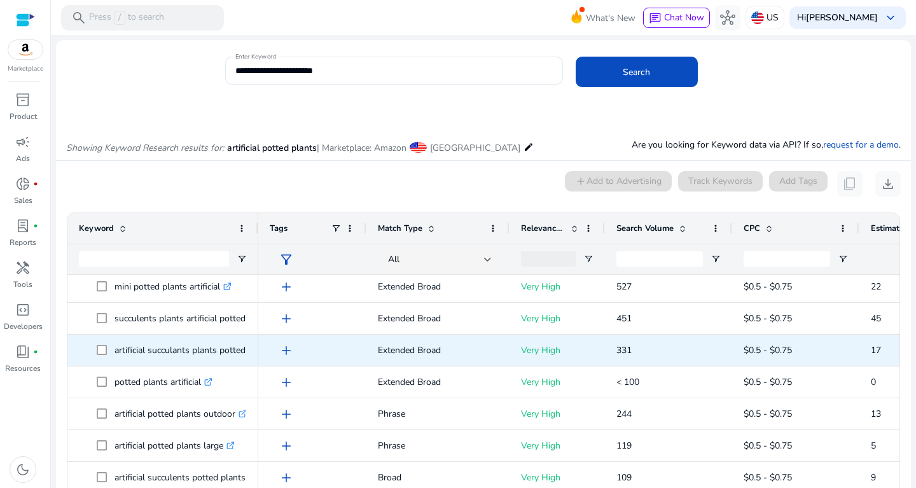
scroll to position [0, 0]
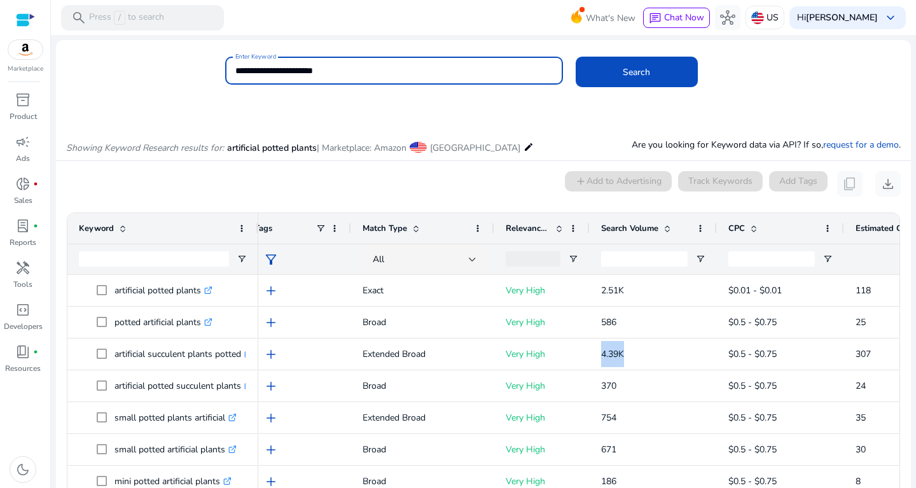
drag, startPoint x: 342, startPoint y: 67, endPoint x: 193, endPoint y: 65, distance: 148.9
click at [235, 65] on input "**********" at bounding box center [393, 71] width 317 height 14
paste input "*****"
type input "**********"
click at [576, 57] on button "Search" at bounding box center [637, 72] width 122 height 31
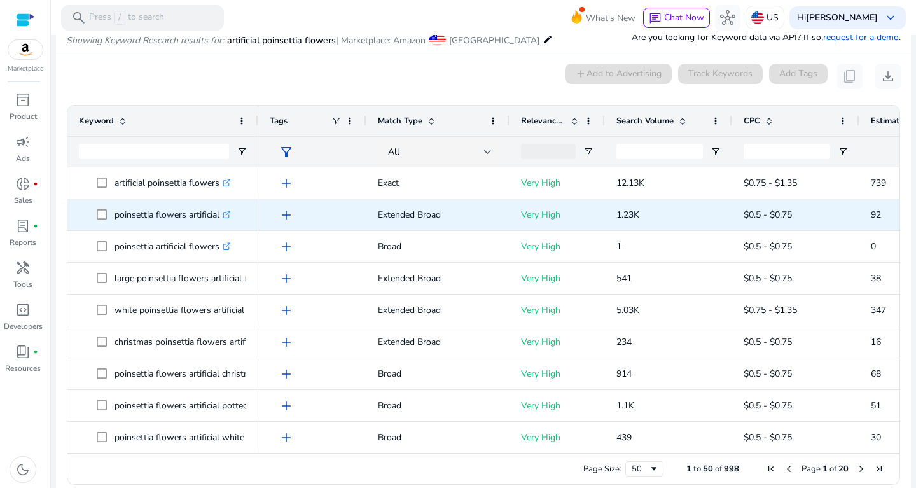
scroll to position [108, 0]
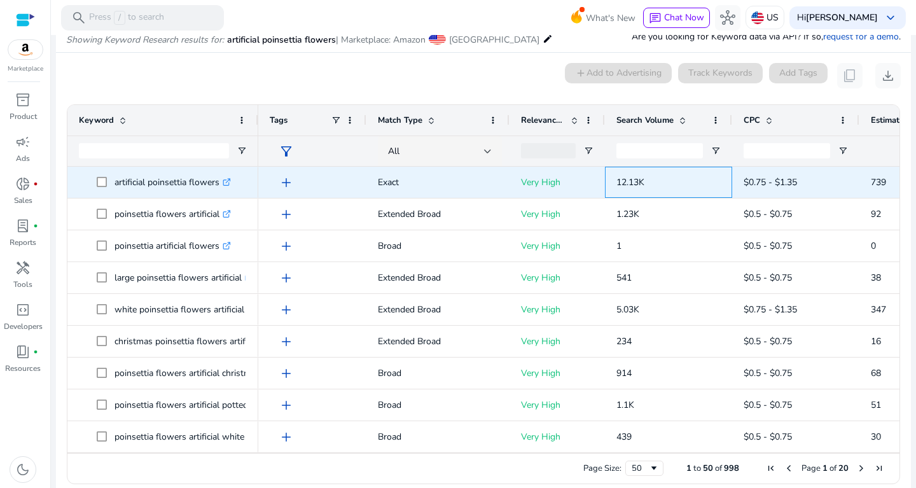
drag, startPoint x: 622, startPoint y: 186, endPoint x: 671, endPoint y: 180, distance: 49.3
click at [671, 180] on p "12.13K" at bounding box center [669, 182] width 104 height 26
drag, startPoint x: 671, startPoint y: 180, endPoint x: 606, endPoint y: 183, distance: 64.3
click at [617, 183] on span "12.13K" at bounding box center [669, 182] width 104 height 34
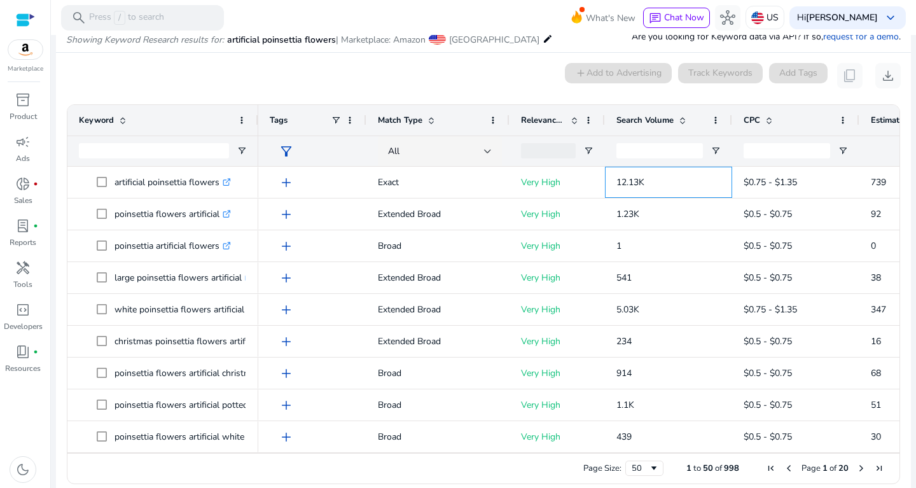
copy span "12.13K"
